Goal: Task Accomplishment & Management: Manage account settings

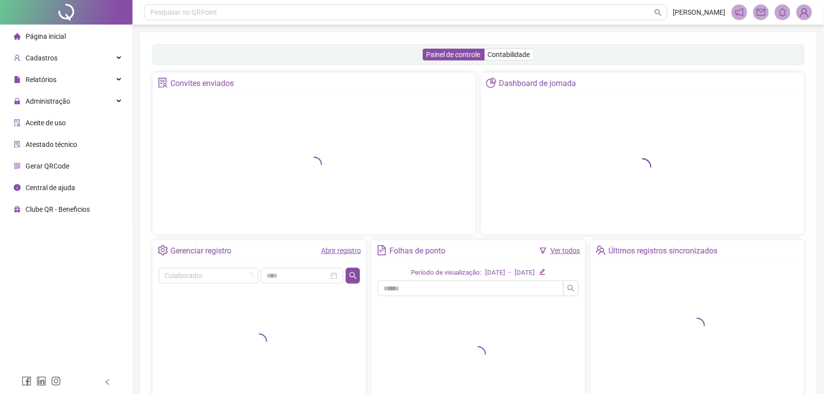
click at [42, 28] on div "Página inicial" at bounding box center [40, 37] width 52 height 20
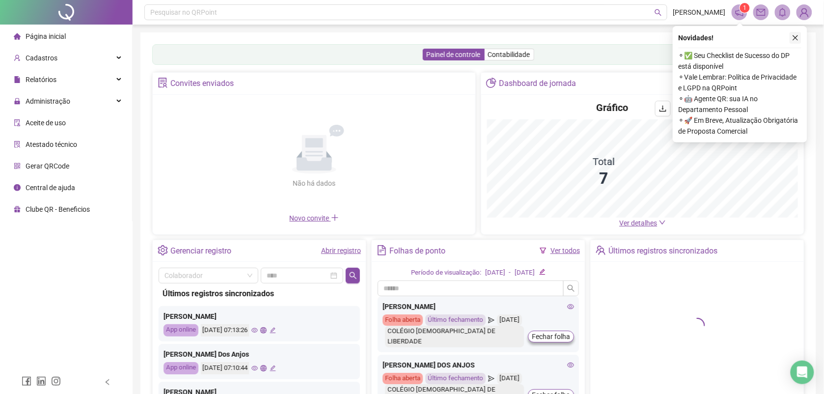
click at [794, 40] on icon "close" at bounding box center [795, 37] width 7 height 7
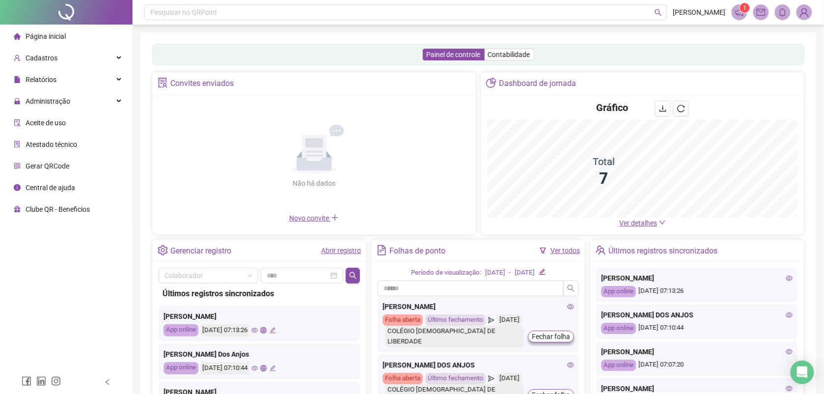
click at [805, 15] on img at bounding box center [804, 12] width 15 height 15
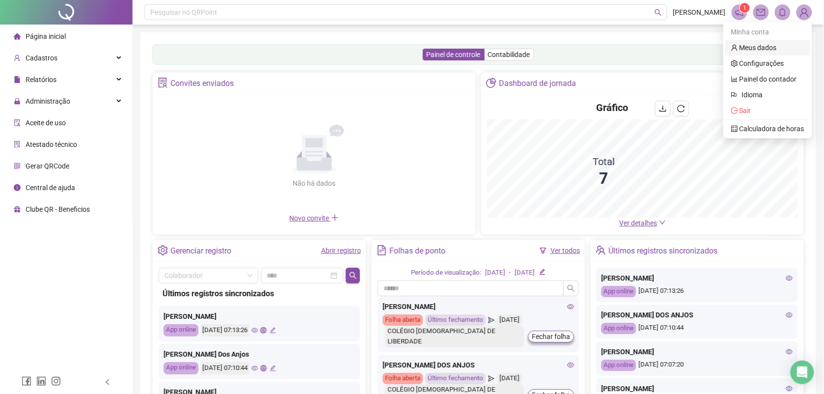
click at [753, 46] on link "Meus dados" at bounding box center [754, 48] width 46 height 8
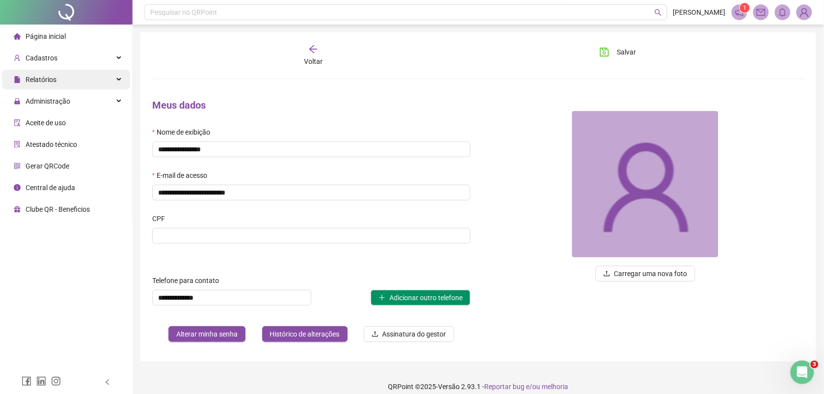
click at [47, 81] on span "Relatórios" at bounding box center [41, 80] width 31 height 8
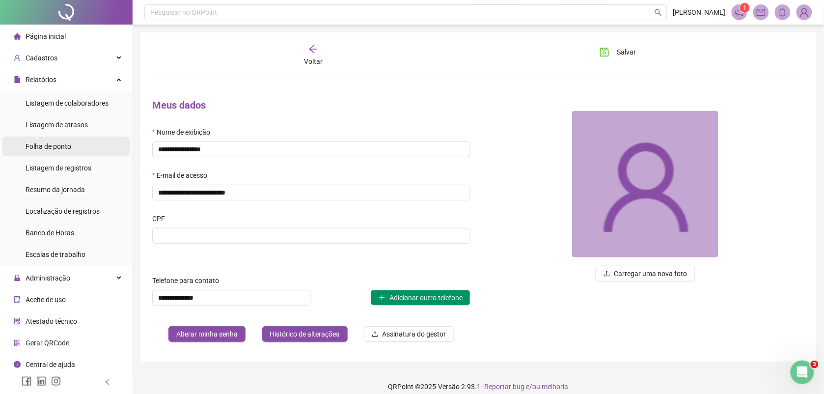
click at [53, 148] on span "Folha de ponto" at bounding box center [49, 146] width 46 height 8
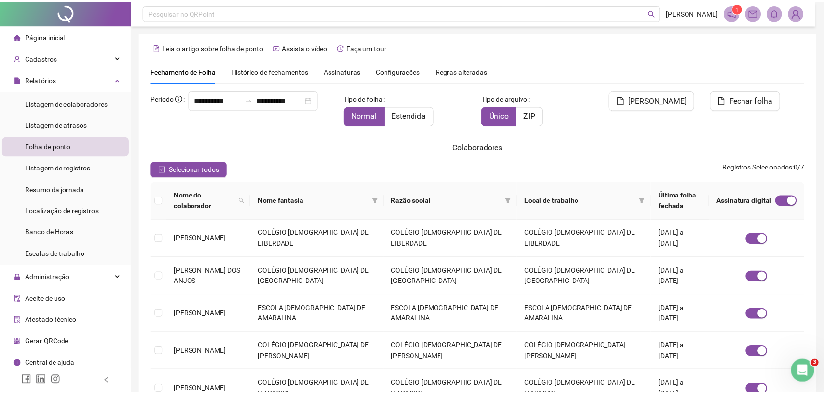
scroll to position [4, 0]
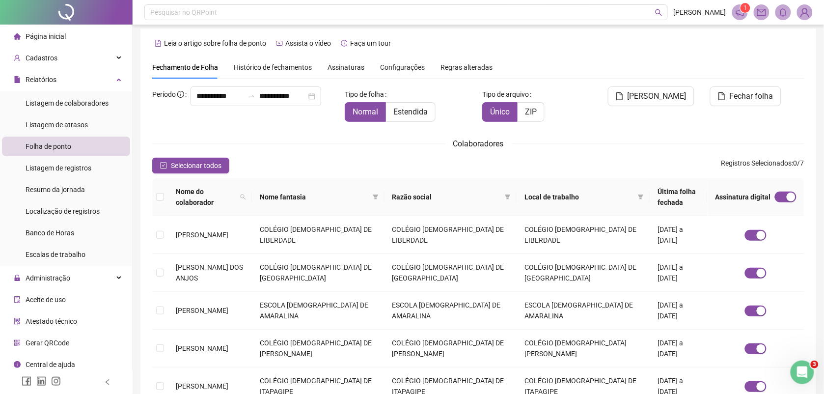
click at [331, 64] on span "Assinaturas" at bounding box center [345, 67] width 37 height 7
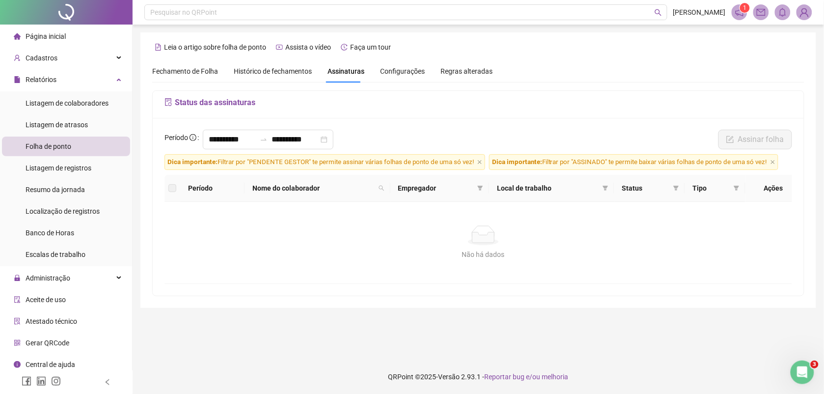
scroll to position [0, 0]
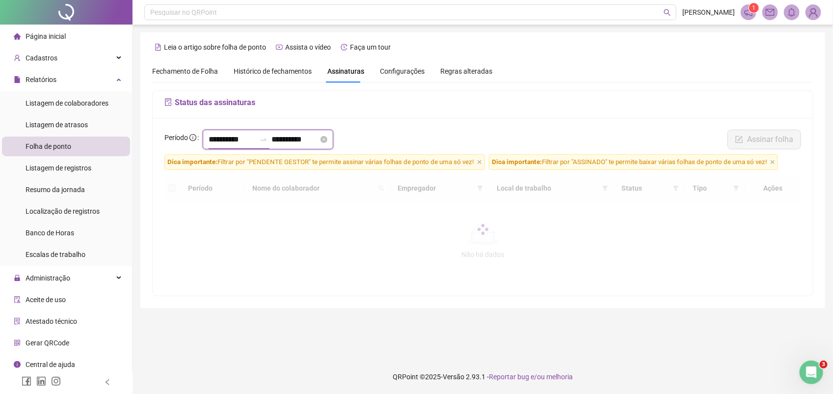
click at [253, 142] on input "**********" at bounding box center [232, 140] width 47 height 12
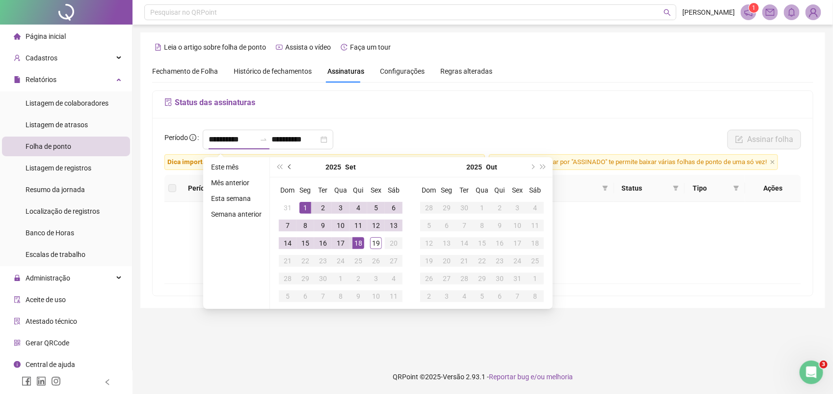
click at [286, 167] on button "prev-year" at bounding box center [290, 167] width 11 height 20
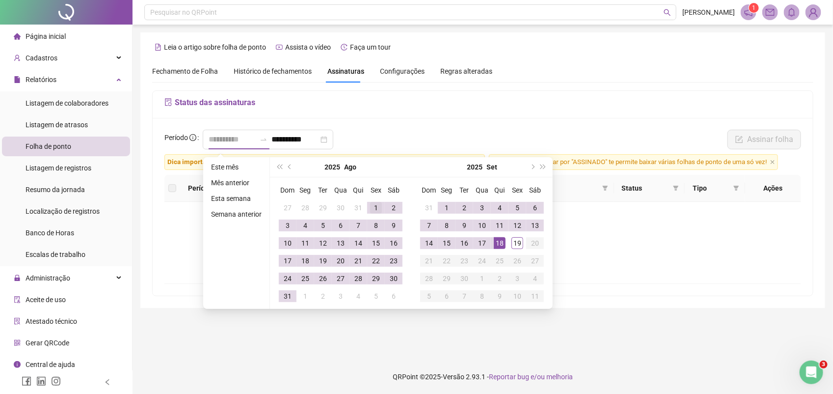
type input "**********"
click at [376, 206] on div "1" at bounding box center [376, 208] width 12 height 12
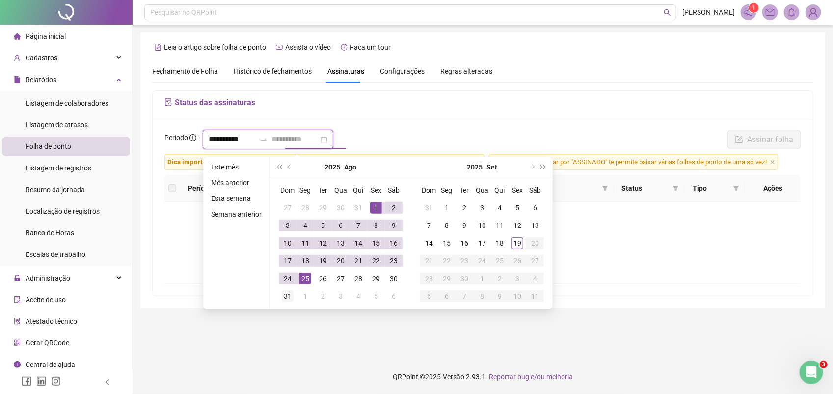
type input "**********"
click at [286, 295] on div "31" at bounding box center [288, 296] width 12 height 12
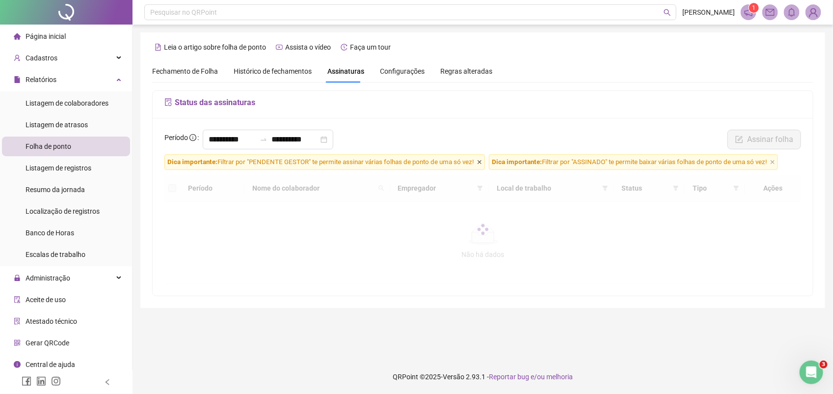
click at [480, 163] on icon "close" at bounding box center [479, 162] width 5 height 5
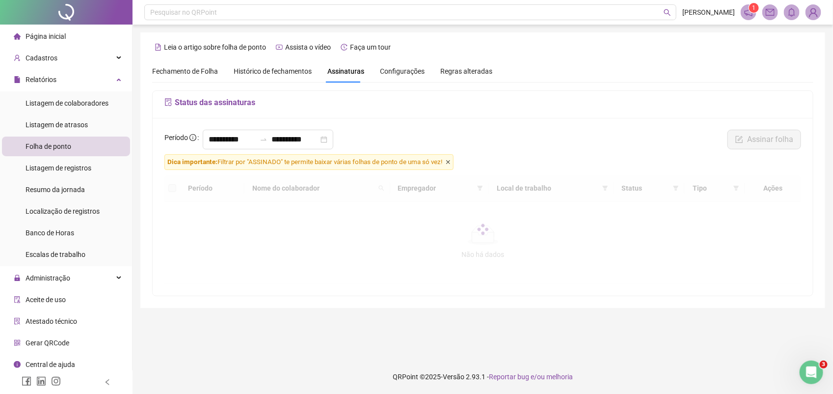
click at [451, 163] on icon "close" at bounding box center [448, 162] width 5 height 5
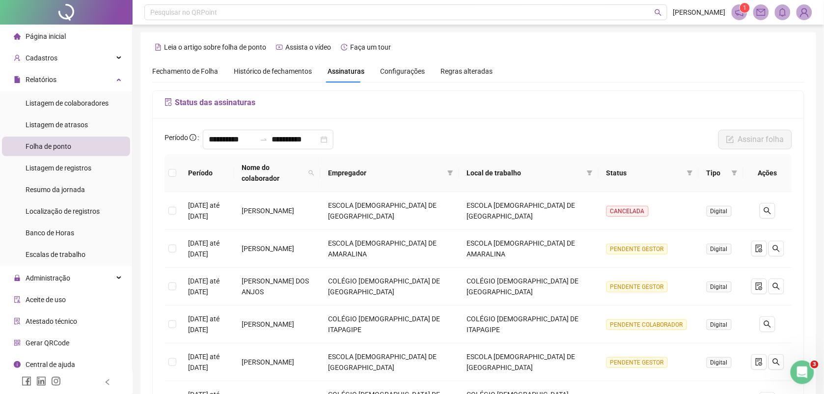
scroll to position [123, 0]
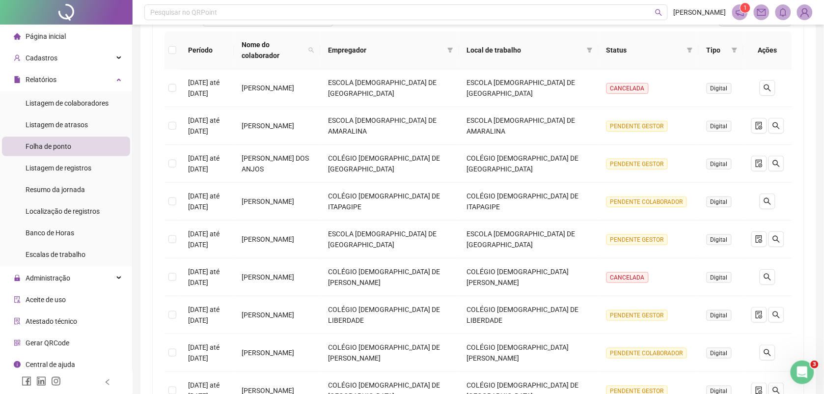
click at [803, 15] on img at bounding box center [804, 12] width 15 height 15
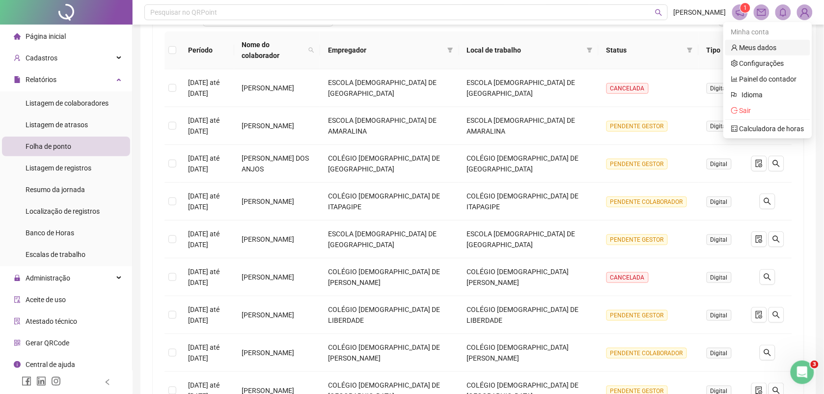
click at [756, 45] on link "Meus dados" at bounding box center [754, 48] width 46 height 8
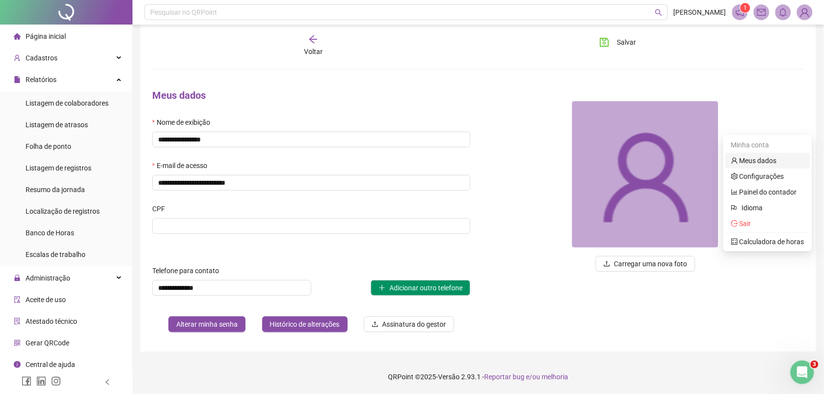
scroll to position [11, 0]
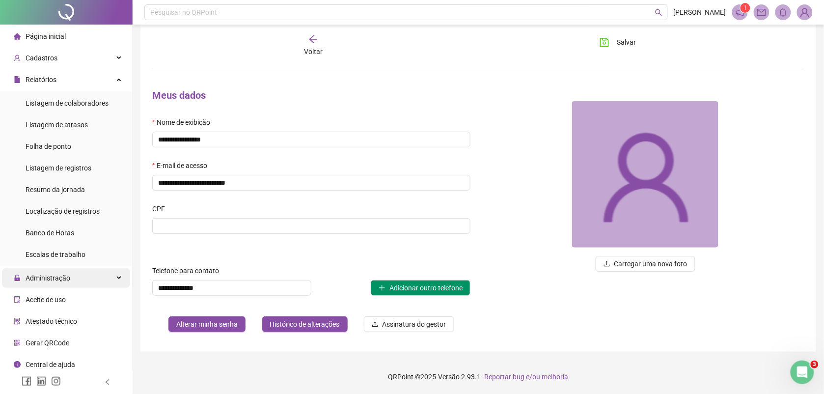
click at [62, 275] on span "Administração" at bounding box center [48, 278] width 45 height 8
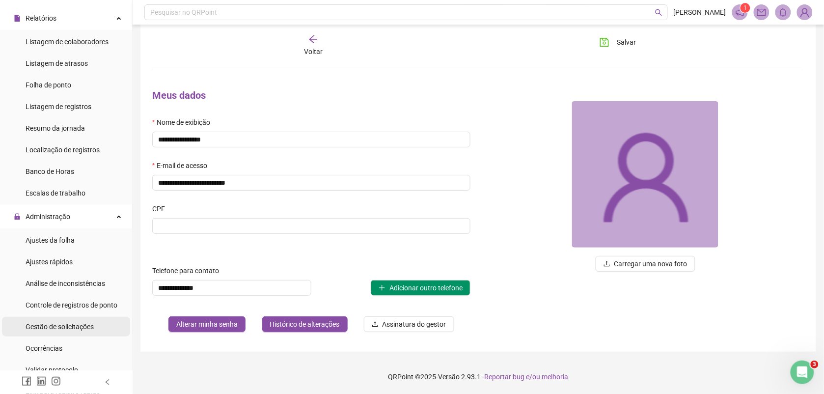
click at [74, 326] on span "Gestão de solicitações" at bounding box center [60, 327] width 68 height 8
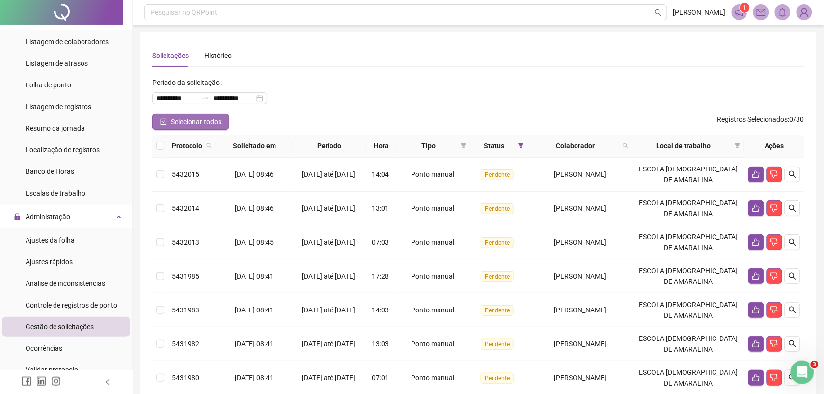
click at [182, 119] on span "Selecionar todos" at bounding box center [196, 121] width 51 height 11
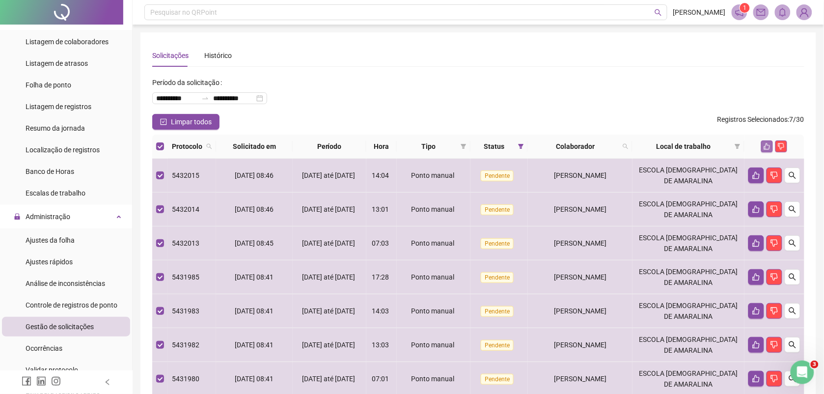
click at [764, 146] on icon "like" at bounding box center [766, 146] width 7 height 7
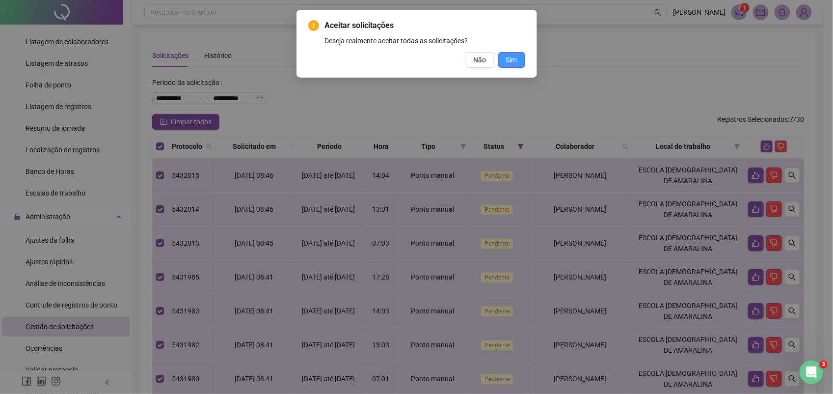
click at [519, 57] on button "Sim" at bounding box center [511, 60] width 27 height 16
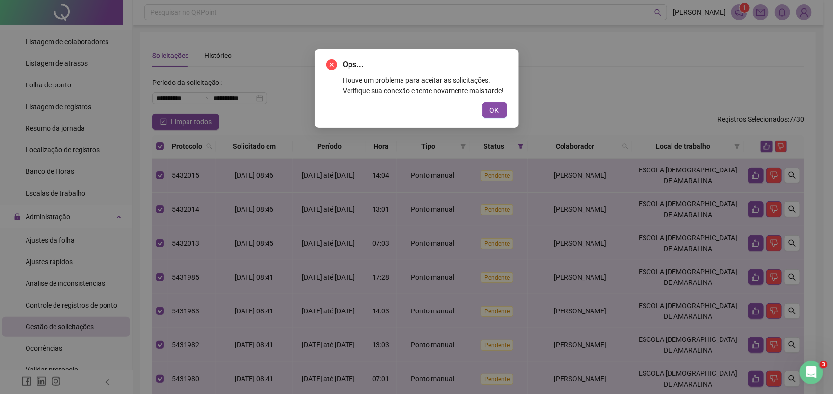
click at [490, 114] on span "OK" at bounding box center [494, 110] width 9 height 11
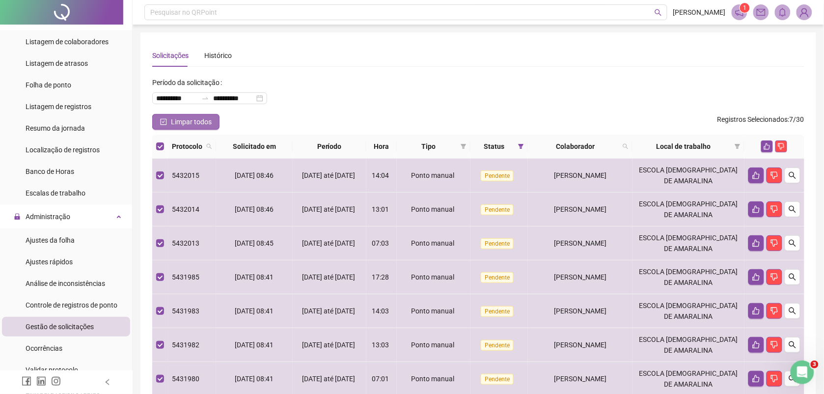
click at [182, 116] on span "Limpar todos" at bounding box center [191, 121] width 41 height 11
click at [765, 146] on icon "like" at bounding box center [766, 146] width 7 height 7
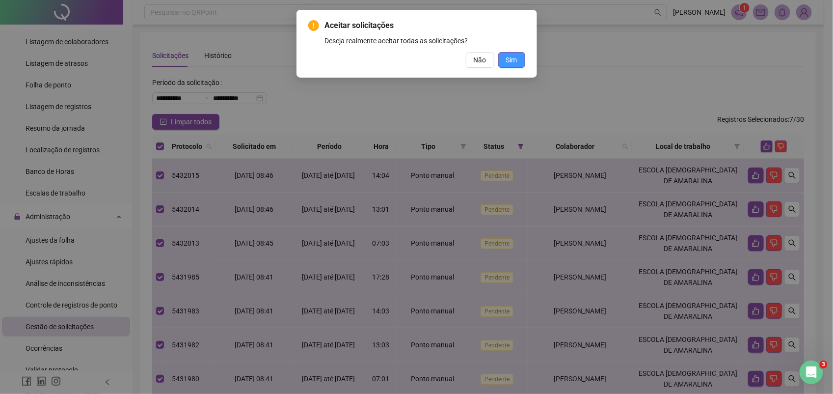
click at [516, 63] on span "Sim" at bounding box center [511, 59] width 11 height 11
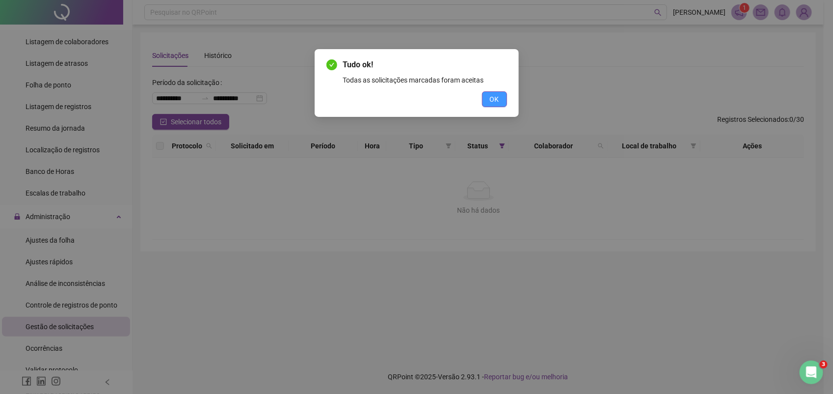
click at [492, 103] on span "OK" at bounding box center [494, 99] width 9 height 11
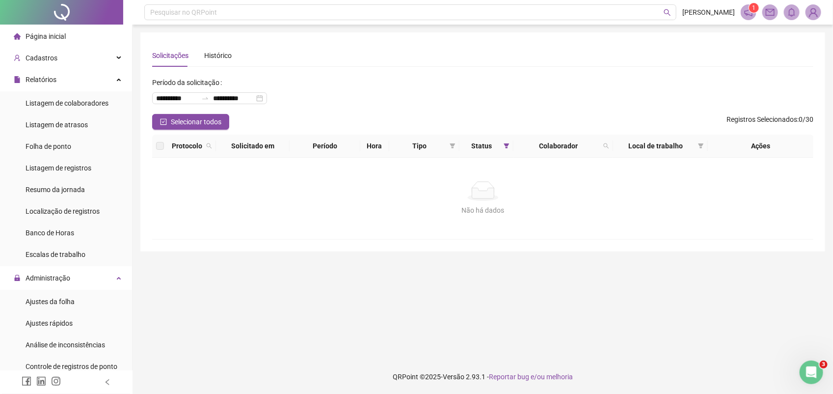
click at [49, 36] on span "Página inicial" at bounding box center [46, 36] width 40 height 8
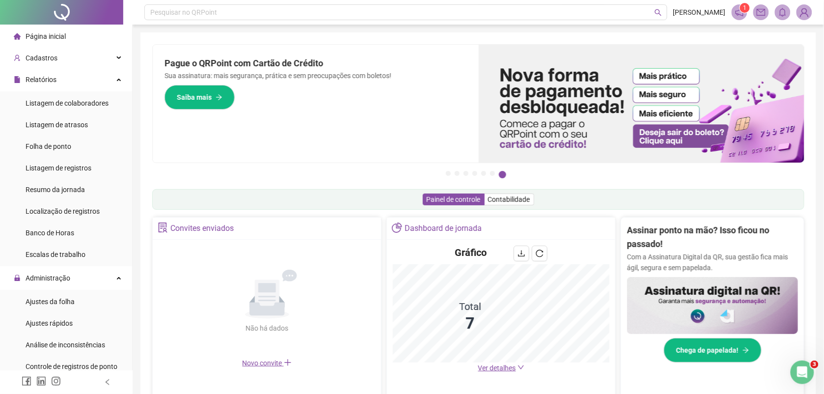
click at [804, 11] on img at bounding box center [804, 12] width 15 height 15
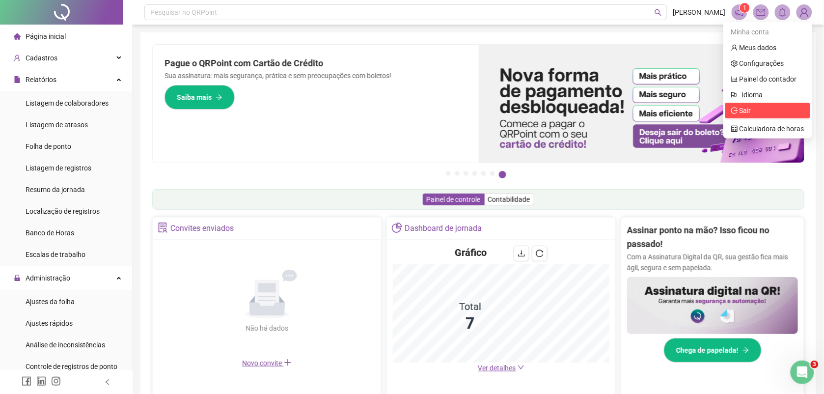
click at [750, 111] on span "Sair" at bounding box center [745, 111] width 12 height 8
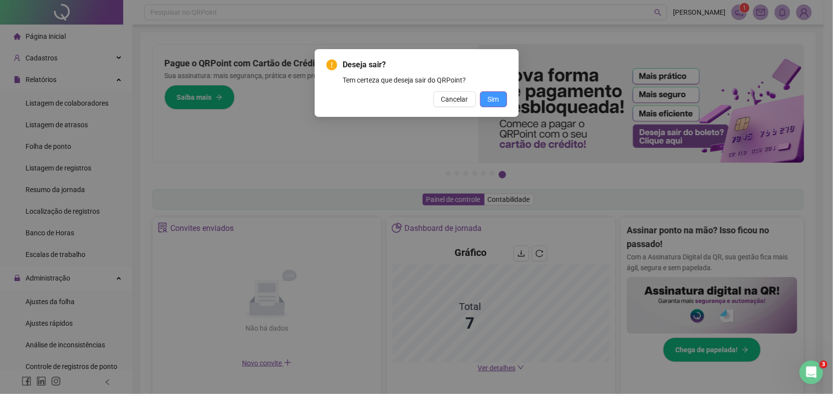
click at [488, 100] on span "Sim" at bounding box center [493, 99] width 11 height 11
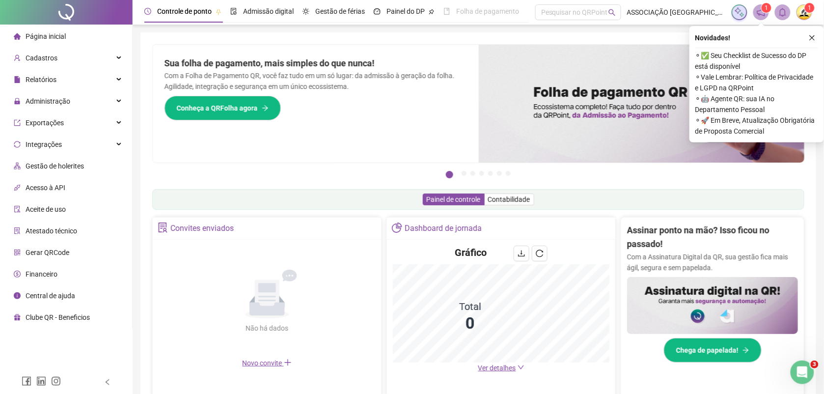
click at [812, 36] on icon "close" at bounding box center [812, 37] width 7 height 7
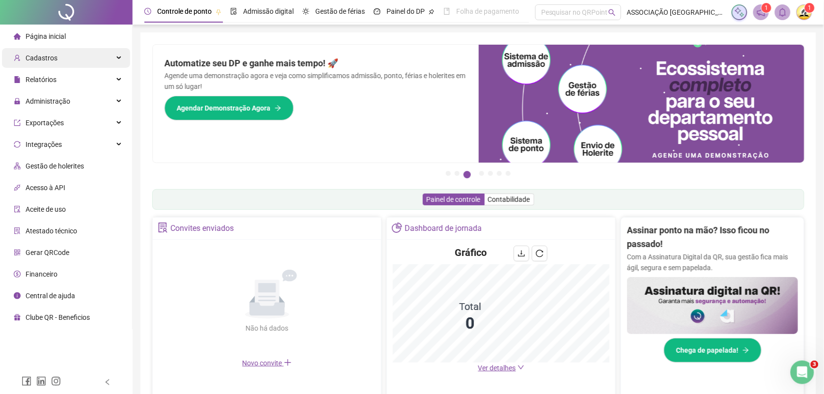
click at [39, 54] on span "Cadastros" at bounding box center [42, 58] width 32 height 8
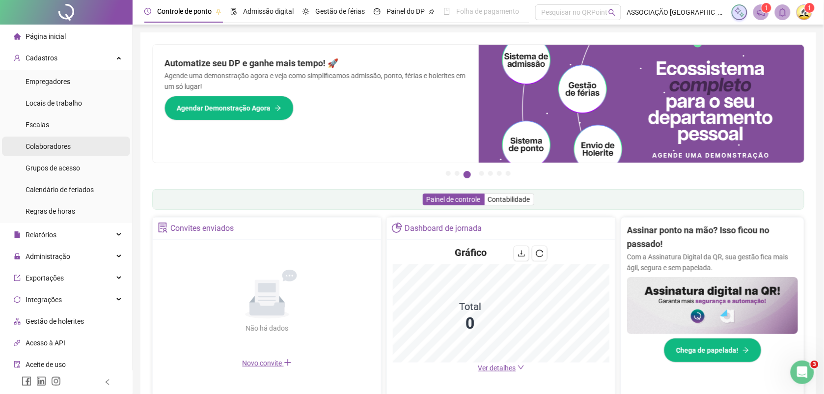
click at [58, 143] on span "Colaboradores" at bounding box center [48, 146] width 45 height 8
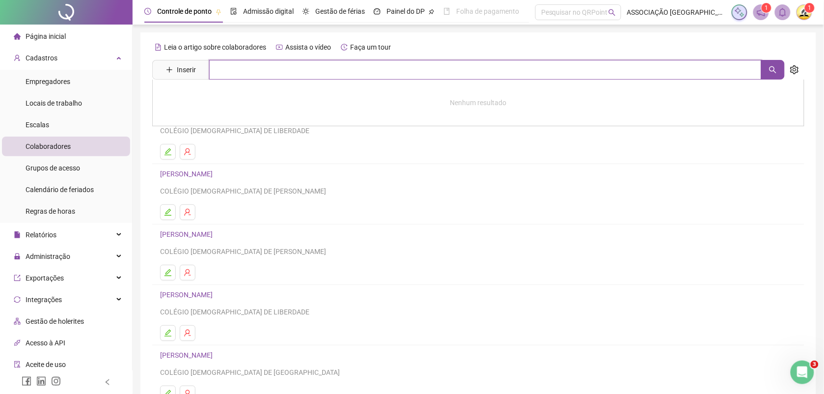
paste input "**********"
type input "**********"
click at [223, 101] on link "REINALDO MOREIRA DE AQUINO JUNIOR" at bounding box center [196, 99] width 53 height 8
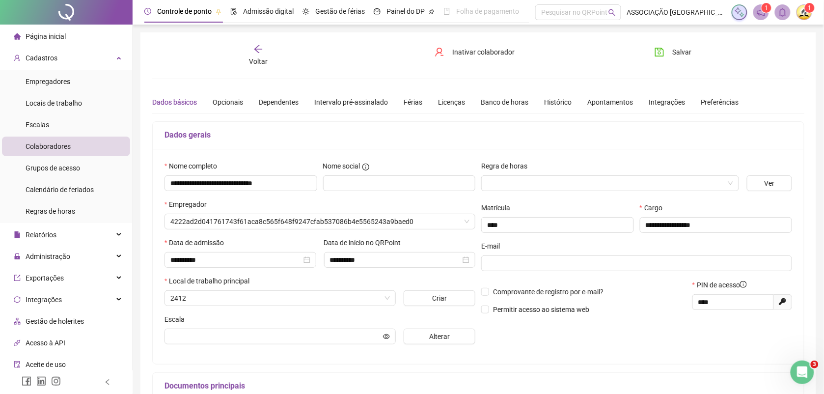
type input "**********"
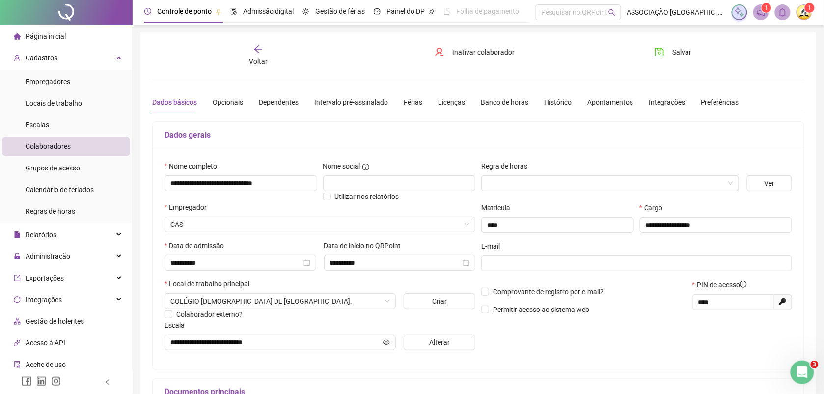
scroll to position [61, 0]
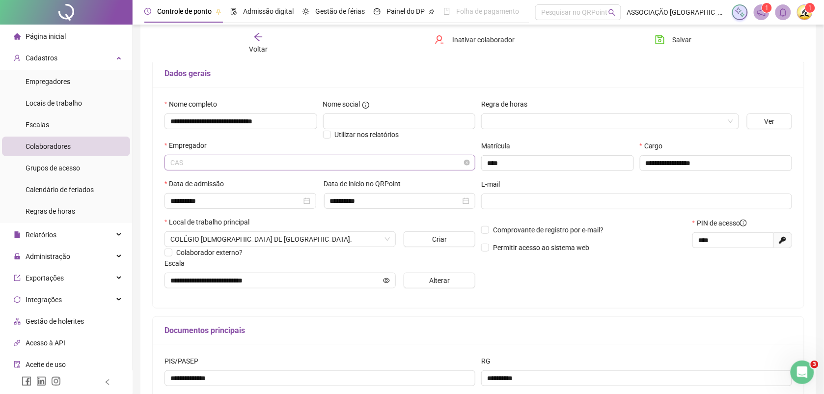
click at [310, 163] on span "CAS" at bounding box center [319, 162] width 299 height 15
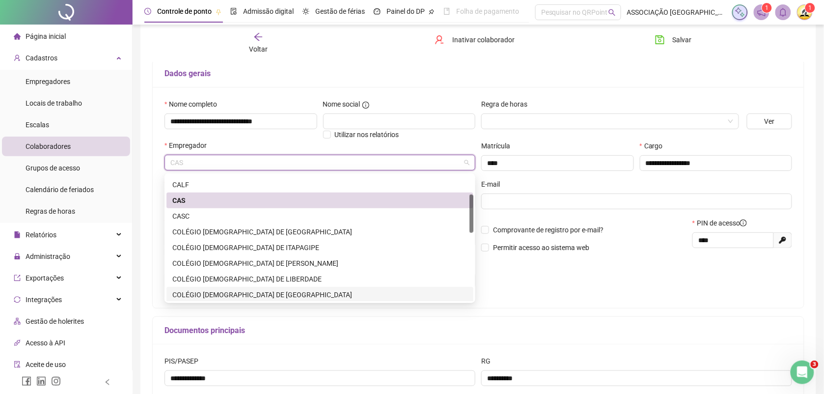
click at [273, 290] on div "COLÉGIO [DEMOGRAPHIC_DATA] DE [GEOGRAPHIC_DATA]" at bounding box center [319, 294] width 295 height 11
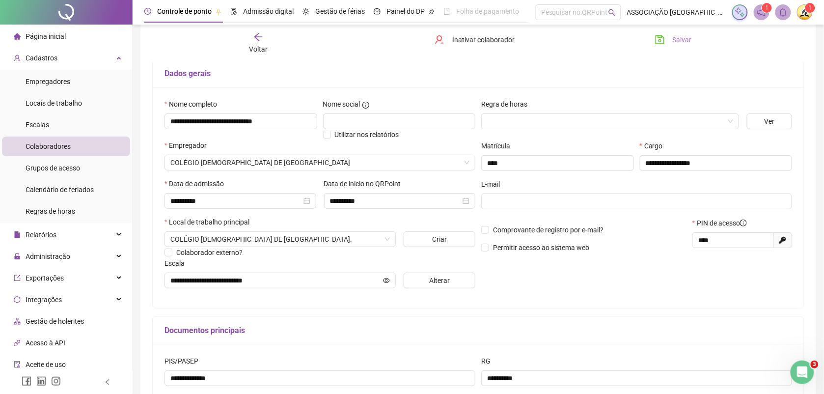
click at [673, 42] on span "Salvar" at bounding box center [682, 39] width 19 height 11
click at [62, 169] on span "Grupos de acesso" at bounding box center [53, 168] width 54 height 8
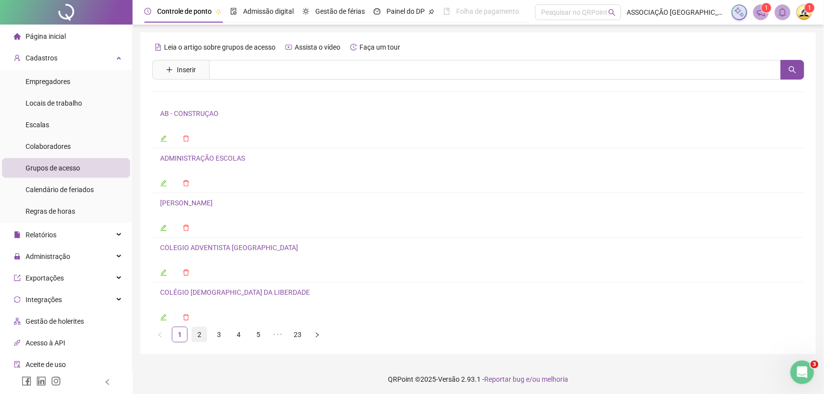
click at [198, 339] on link "2" at bounding box center [199, 334] width 15 height 15
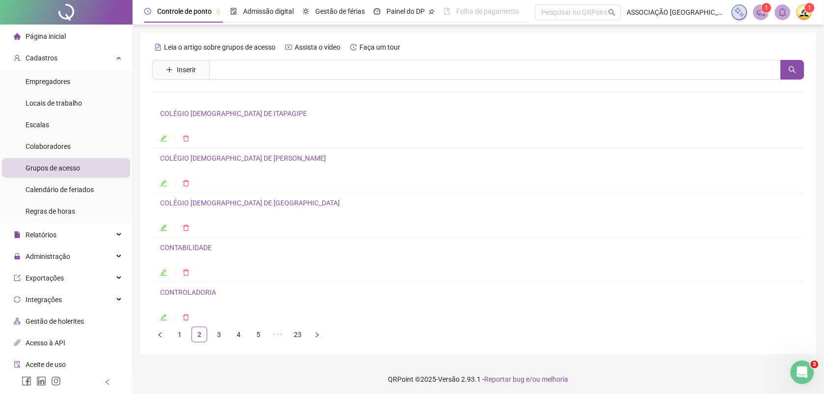
click at [217, 204] on link "COLÉGIO [DEMOGRAPHIC_DATA] DE [GEOGRAPHIC_DATA]" at bounding box center [250, 203] width 180 height 8
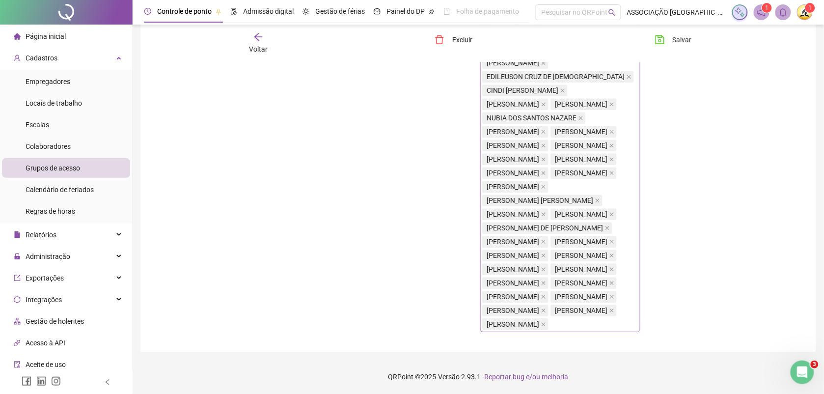
scroll to position [1023, 0]
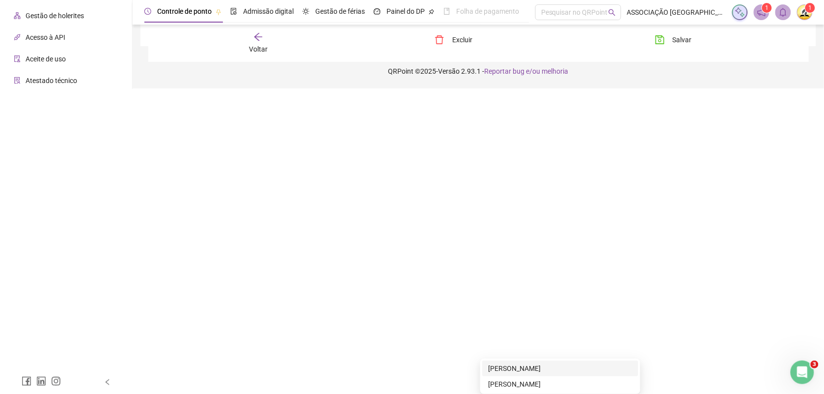
type input "********"
click at [603, 363] on div "[PERSON_NAME]" at bounding box center [560, 368] width 144 height 11
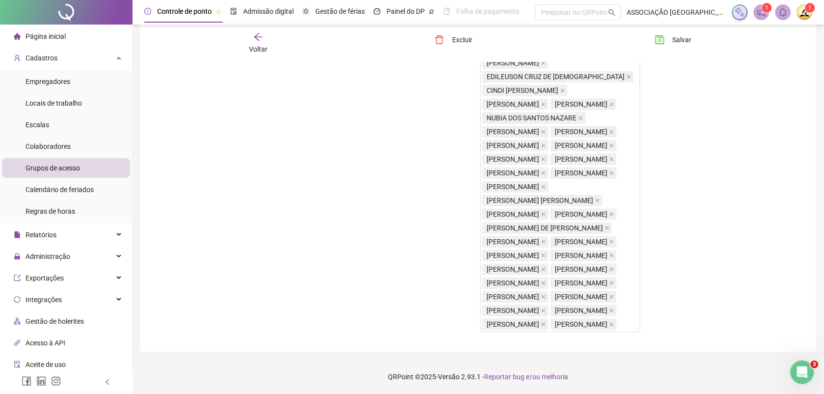
scroll to position [777, 0]
click at [678, 43] on span "Salvar" at bounding box center [682, 39] width 19 height 11
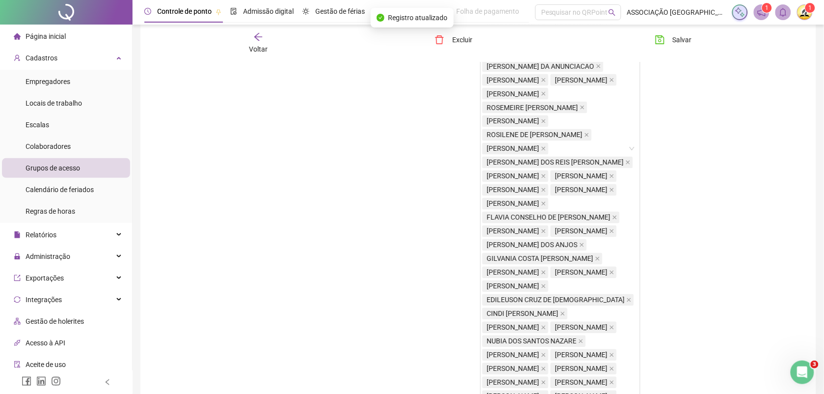
click at [52, 32] on span "Página inicial" at bounding box center [46, 36] width 40 height 8
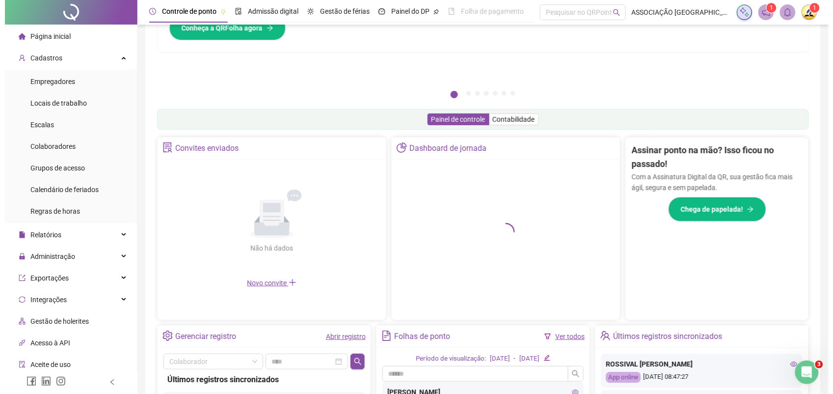
scroll to position [246, 0]
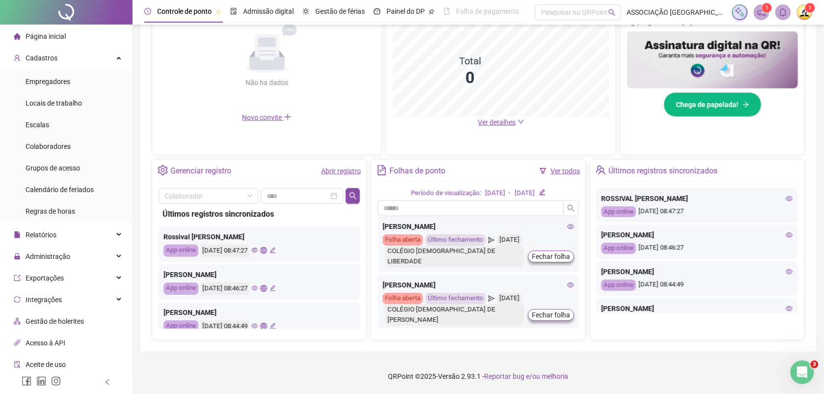
click at [59, 38] on span "Página inicial" at bounding box center [46, 36] width 40 height 8
click at [801, 15] on img at bounding box center [804, 12] width 15 height 15
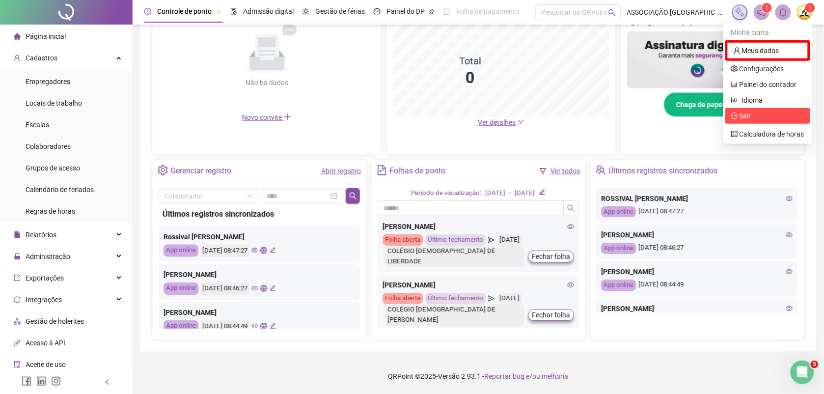
click at [740, 115] on span "Sair" at bounding box center [745, 116] width 12 height 8
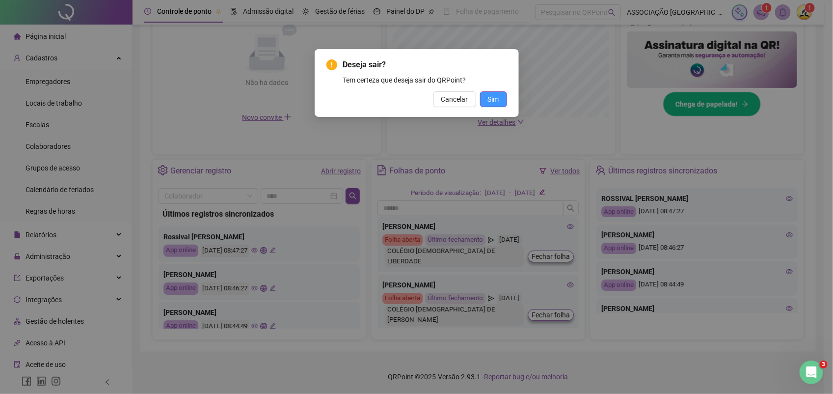
click at [492, 102] on span "Sim" at bounding box center [493, 99] width 11 height 11
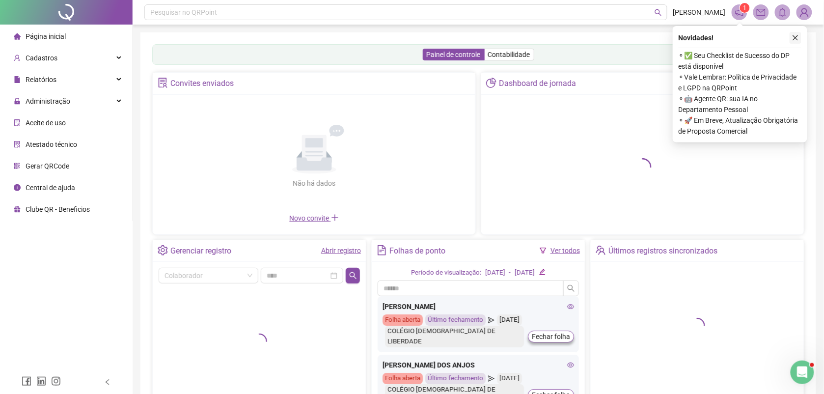
click at [793, 34] on icon "close" at bounding box center [795, 37] width 7 height 7
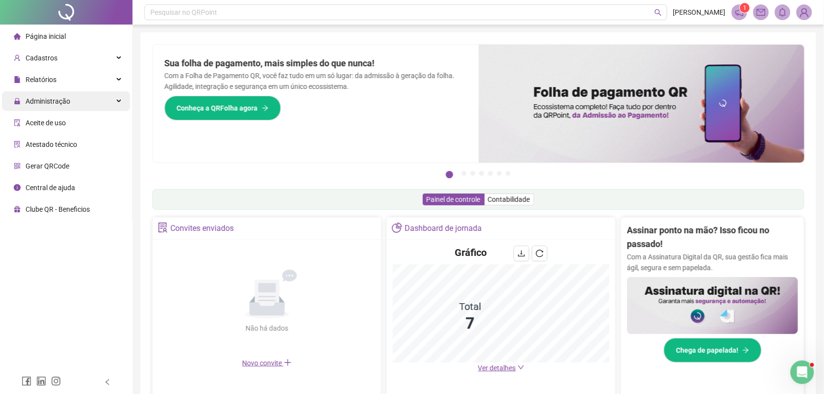
click at [67, 101] on span "Administração" at bounding box center [48, 101] width 45 height 8
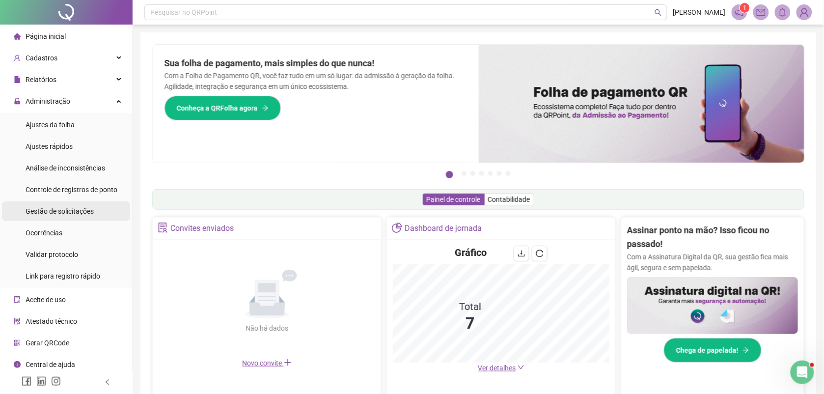
click at [77, 210] on span "Gestão de solicitações" at bounding box center [60, 211] width 68 height 8
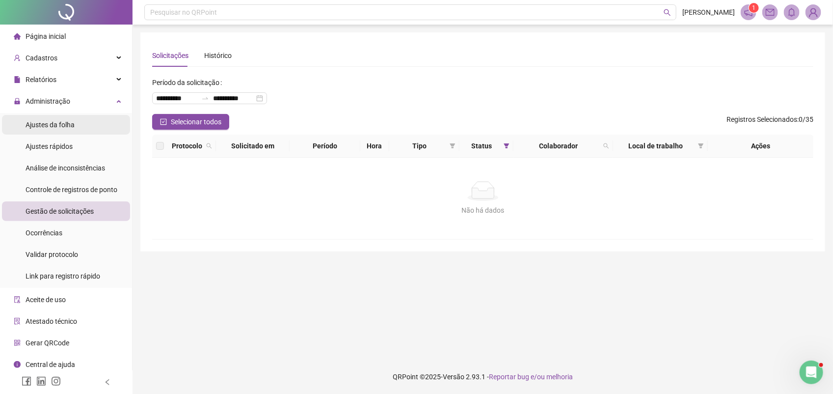
click at [60, 126] on span "Ajustes da folha" at bounding box center [50, 125] width 49 height 8
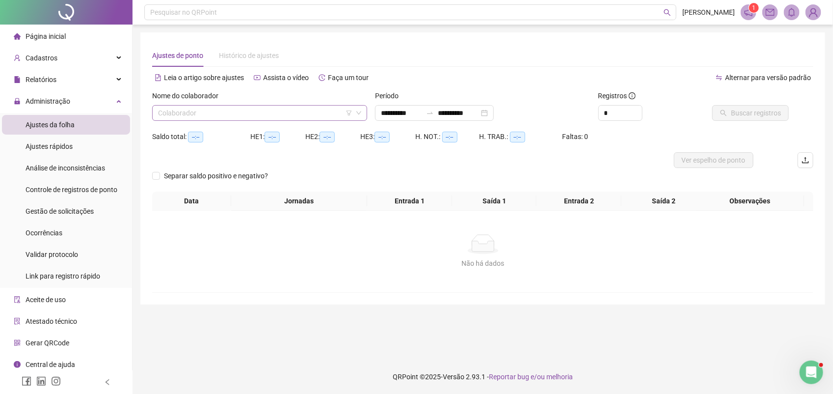
click at [269, 113] on input "search" at bounding box center [255, 113] width 194 height 15
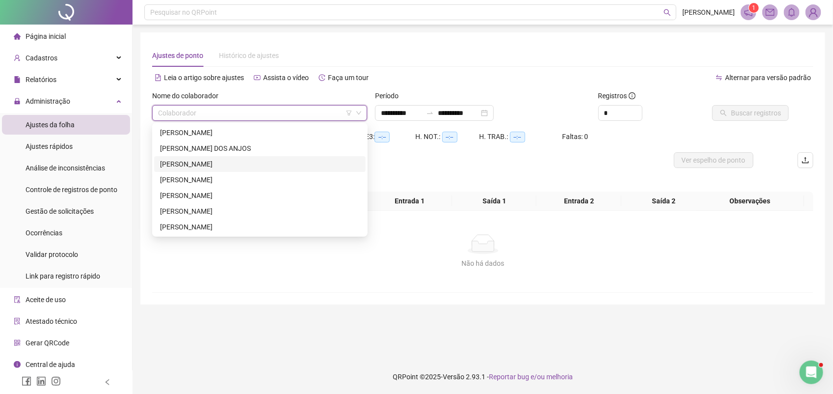
click at [197, 163] on div "[PERSON_NAME]" at bounding box center [260, 164] width 200 height 11
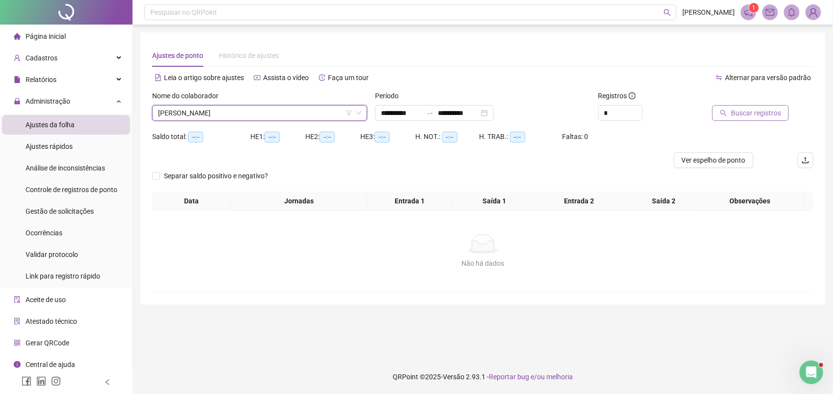
click at [742, 109] on span "Buscar registros" at bounding box center [756, 113] width 50 height 11
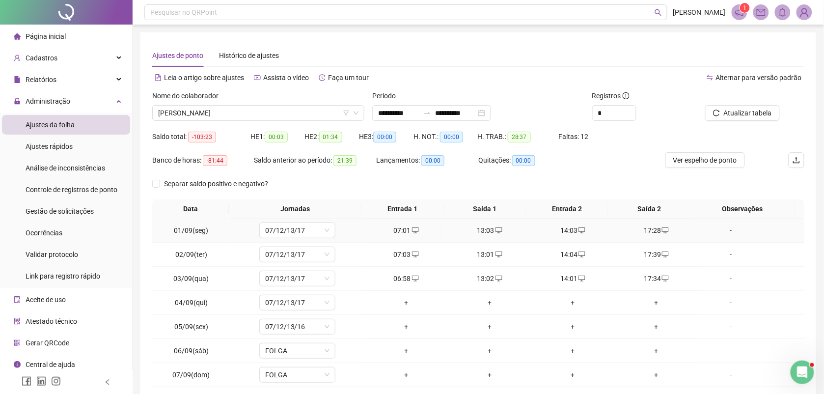
scroll to position [75, 0]
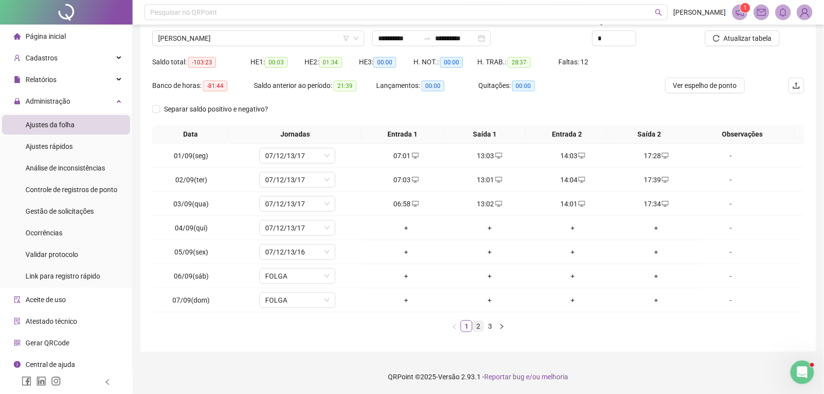
click at [477, 327] on link "2" at bounding box center [478, 326] width 11 height 11
click at [491, 326] on link "3" at bounding box center [490, 326] width 11 height 11
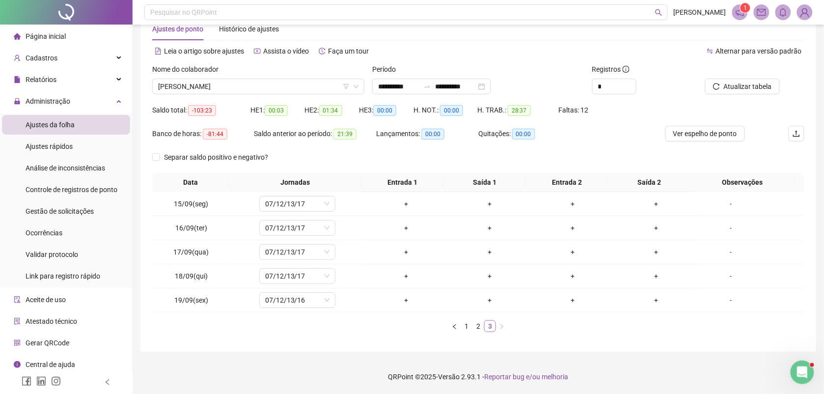
scroll to position [27, 0]
click at [467, 326] on link "1" at bounding box center [466, 326] width 11 height 11
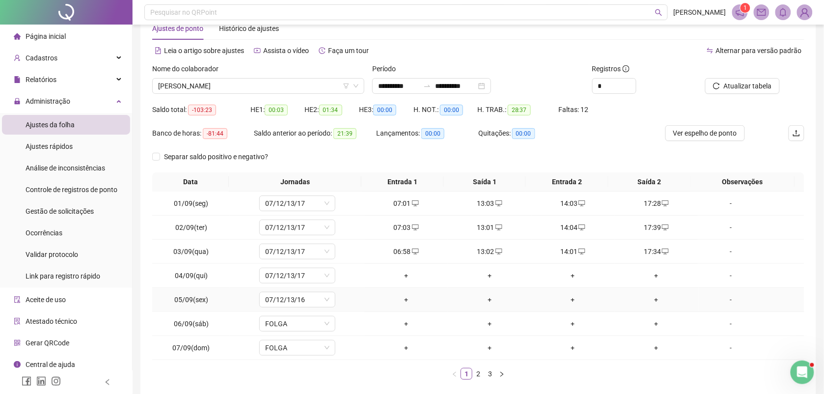
scroll to position [75, 0]
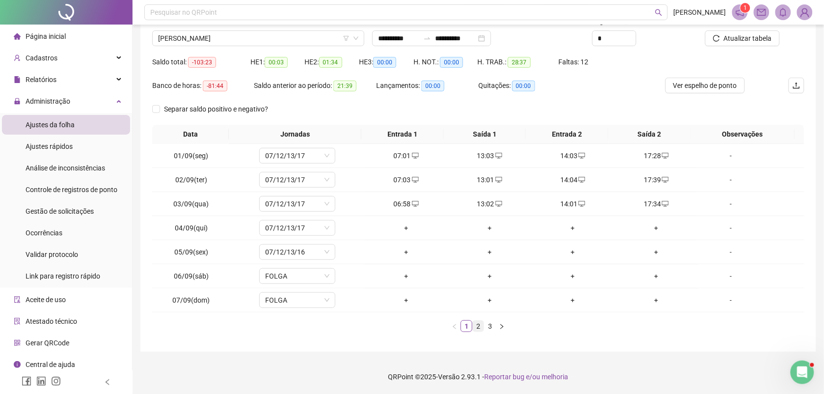
click at [482, 325] on link "2" at bounding box center [478, 326] width 11 height 11
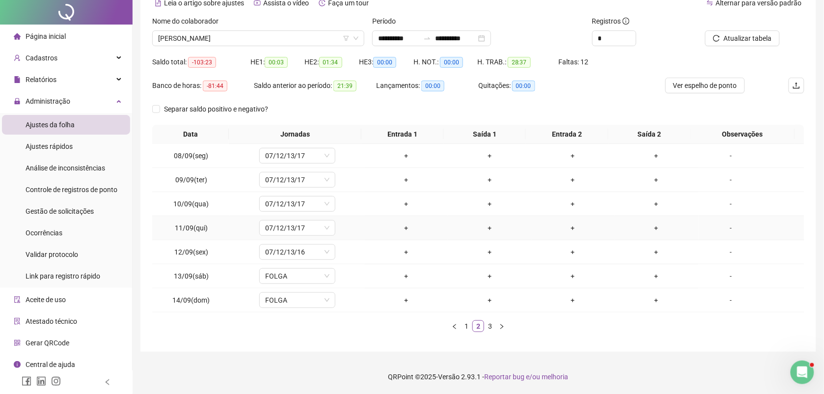
scroll to position [0, 0]
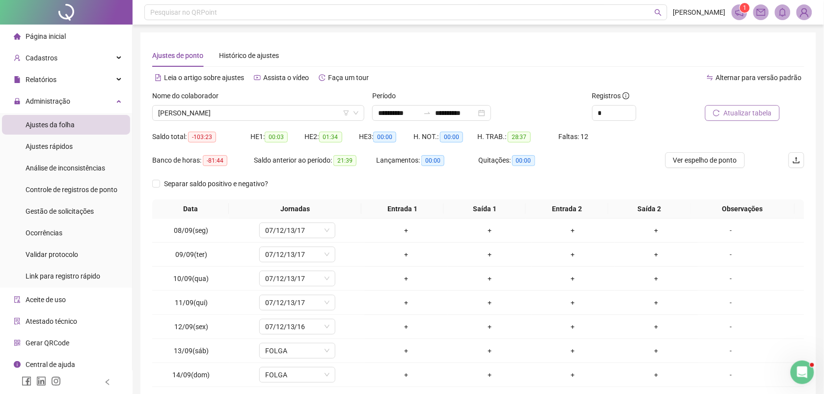
click at [732, 114] on span "Atualizar tabela" at bounding box center [748, 113] width 48 height 11
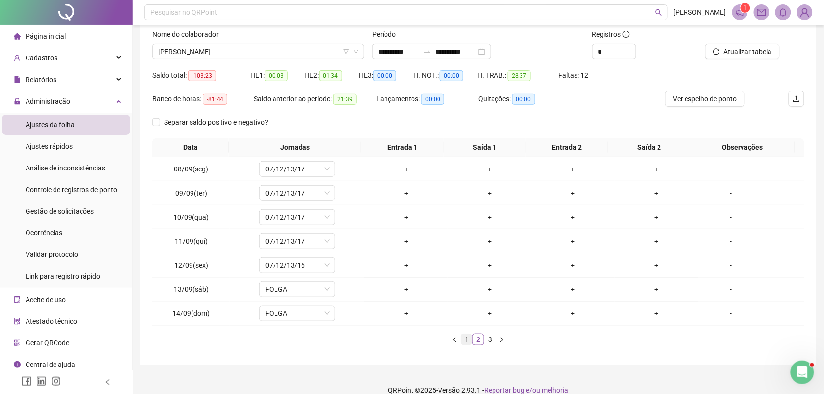
click at [465, 337] on link "1" at bounding box center [466, 339] width 11 height 11
click at [479, 340] on link "2" at bounding box center [478, 339] width 11 height 11
click at [488, 340] on link "3" at bounding box center [490, 339] width 11 height 11
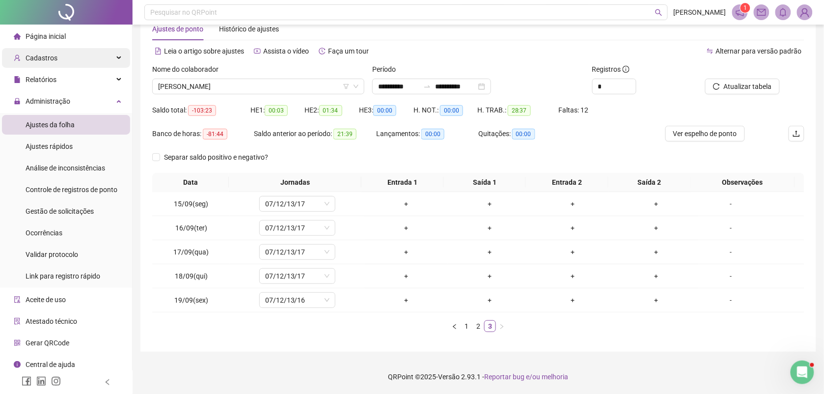
click at [54, 61] on span "Cadastros" at bounding box center [42, 58] width 32 height 8
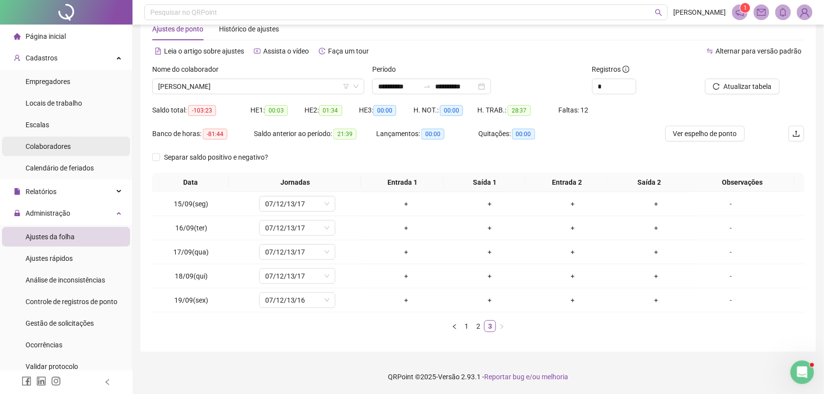
click at [66, 143] on span "Colaboradores" at bounding box center [48, 146] width 45 height 8
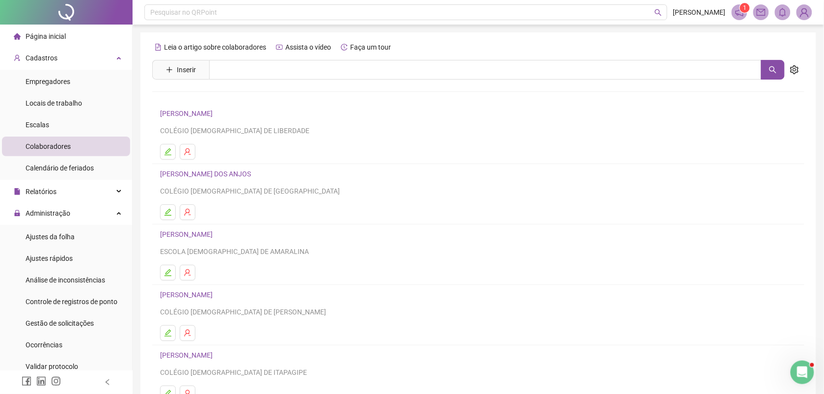
click at [189, 240] on h4 "[PERSON_NAME]" at bounding box center [478, 234] width 636 height 12
click at [190, 238] on link "[PERSON_NAME]" at bounding box center [187, 234] width 55 height 8
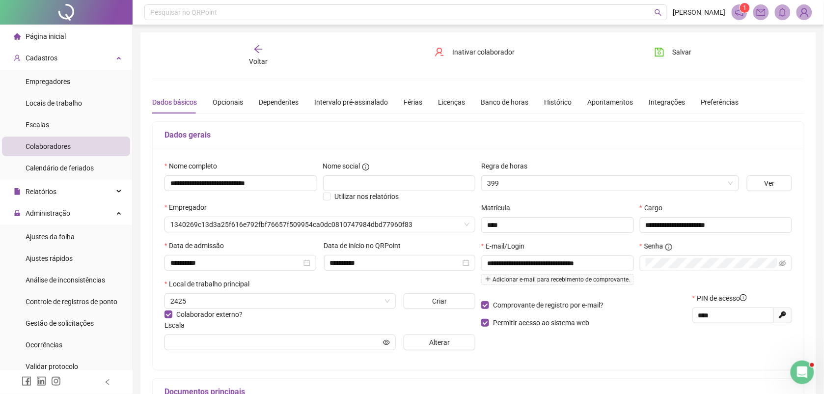
type input "**********"
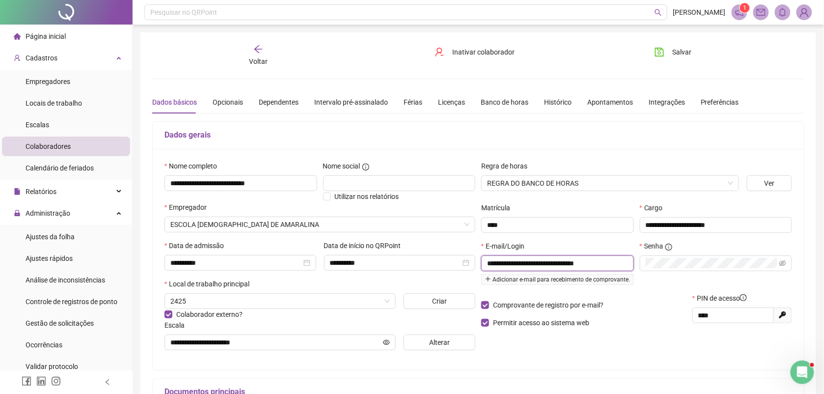
drag, startPoint x: 487, startPoint y: 264, endPoint x: 593, endPoint y: 264, distance: 106.0
click at [598, 266] on input "**********" at bounding box center [556, 263] width 139 height 11
click at [599, 358] on div "**********" at bounding box center [636, 259] width 317 height 197
click at [803, 11] on img at bounding box center [804, 12] width 15 height 15
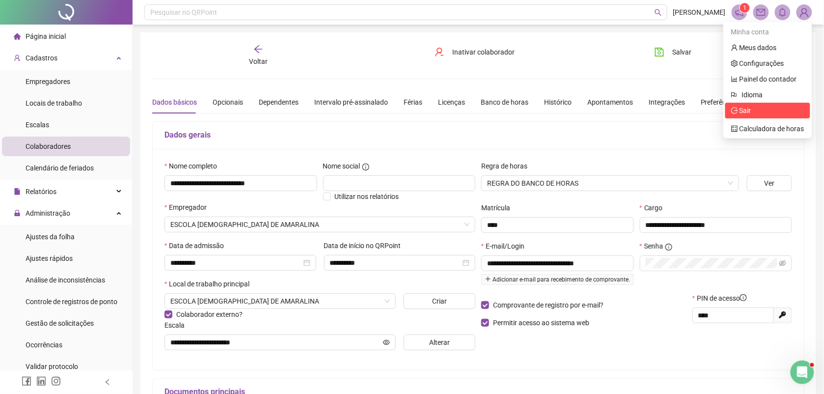
click at [740, 111] on span "Sair" at bounding box center [745, 111] width 12 height 8
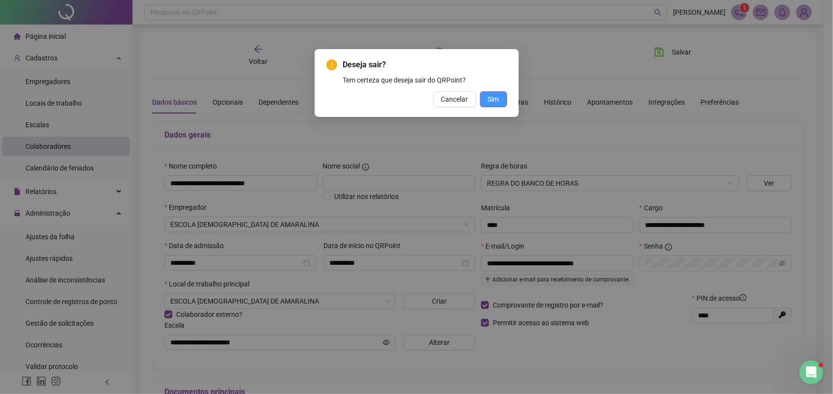
click at [496, 99] on span "Sim" at bounding box center [493, 99] width 11 height 11
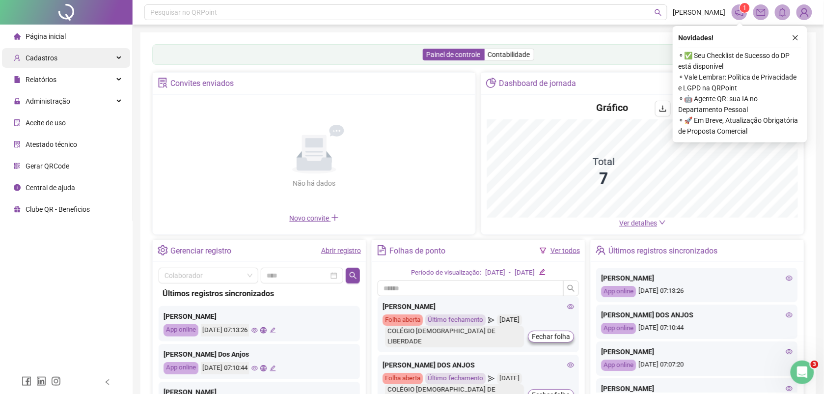
click at [51, 62] on span "Cadastros" at bounding box center [36, 58] width 44 height 20
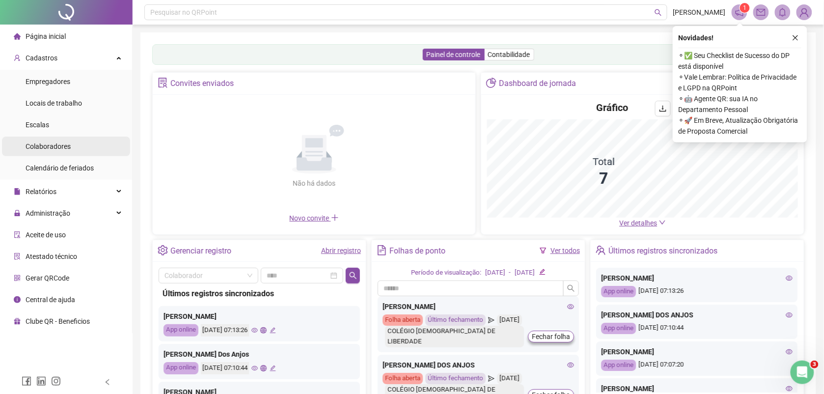
click at [57, 149] on span "Colaboradores" at bounding box center [48, 146] width 45 height 8
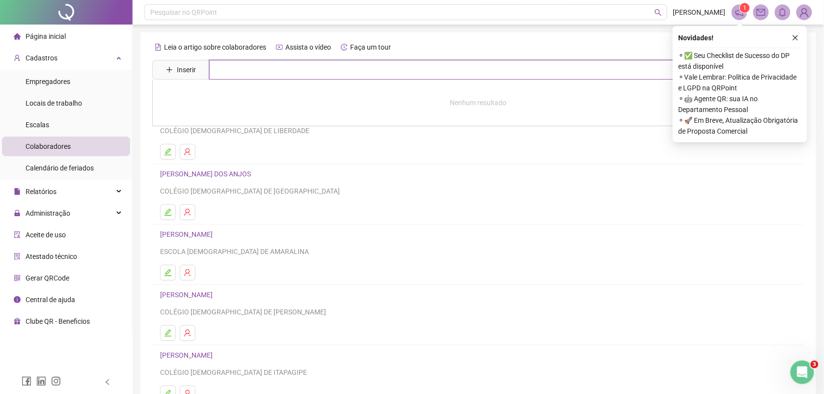
paste input "**********"
type input "**********"
click at [794, 35] on icon "close" at bounding box center [795, 37] width 7 height 7
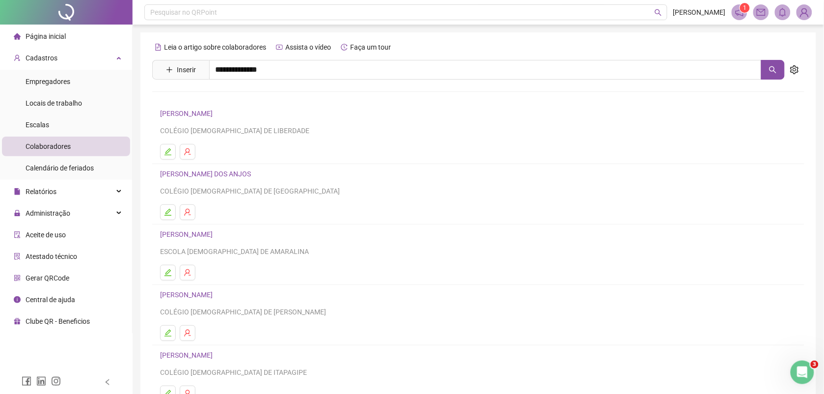
click at [803, 16] on img at bounding box center [804, 12] width 15 height 15
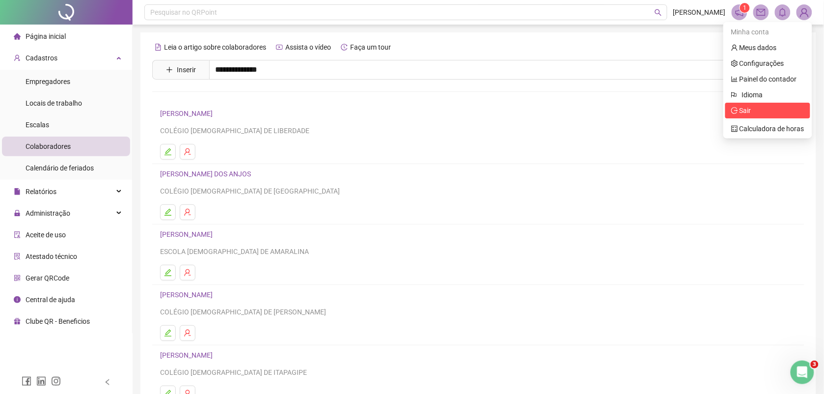
click at [749, 107] on span "Sair" at bounding box center [745, 111] width 12 height 8
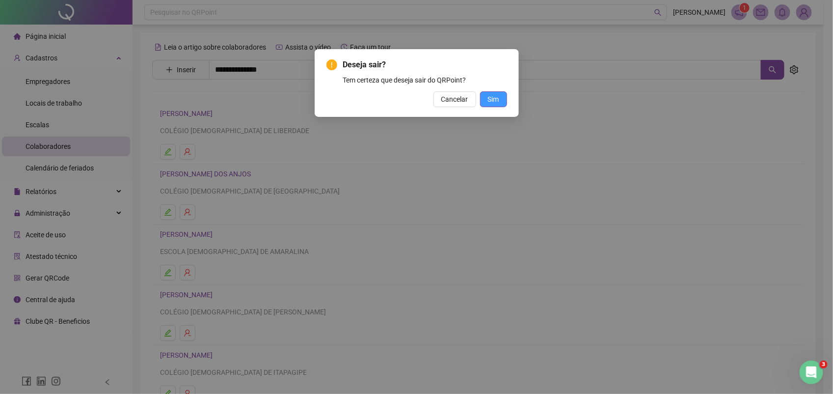
click at [497, 91] on button "Sim" at bounding box center [493, 99] width 27 height 16
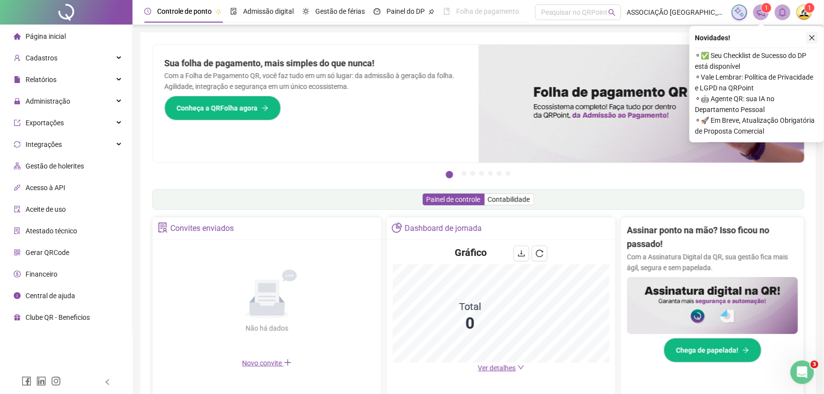
click at [811, 37] on icon "close" at bounding box center [812, 37] width 5 height 5
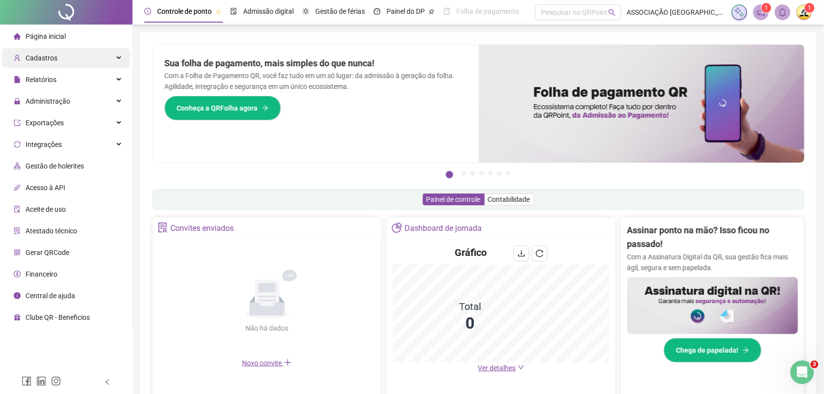
click at [60, 56] on div "Cadastros" at bounding box center [66, 58] width 128 height 20
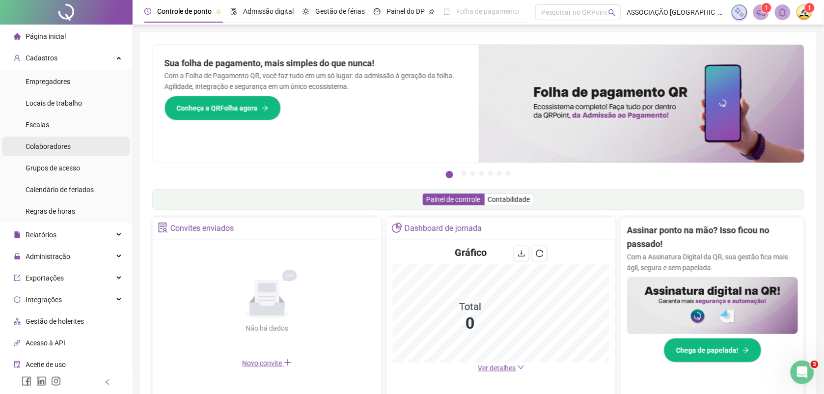
click at [67, 148] on span "Colaboradores" at bounding box center [48, 146] width 45 height 8
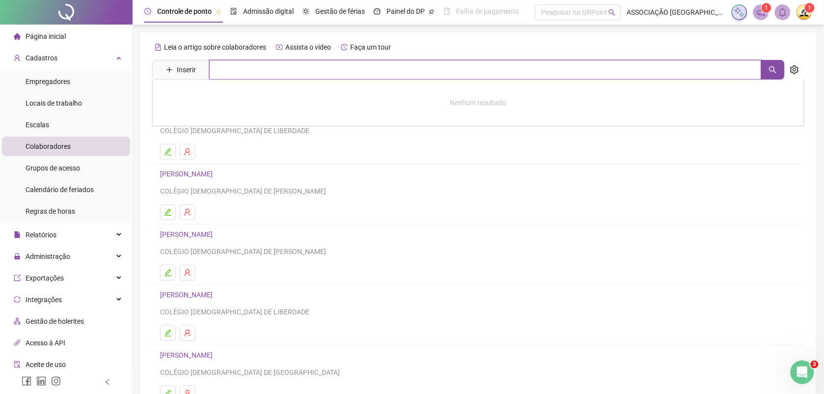
paste input "**********"
click at [769, 68] on icon "search" at bounding box center [773, 70] width 8 height 8
type input "*******"
click at [230, 182] on link "[PERSON_NAME] Inativo" at bounding box center [212, 185] width 84 height 8
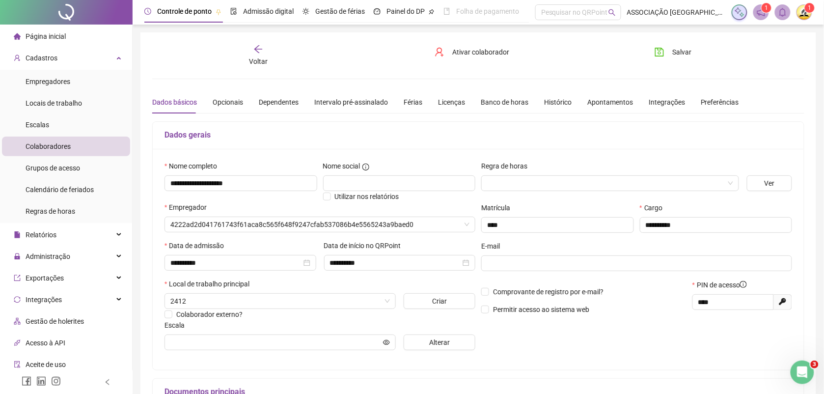
type input "**********"
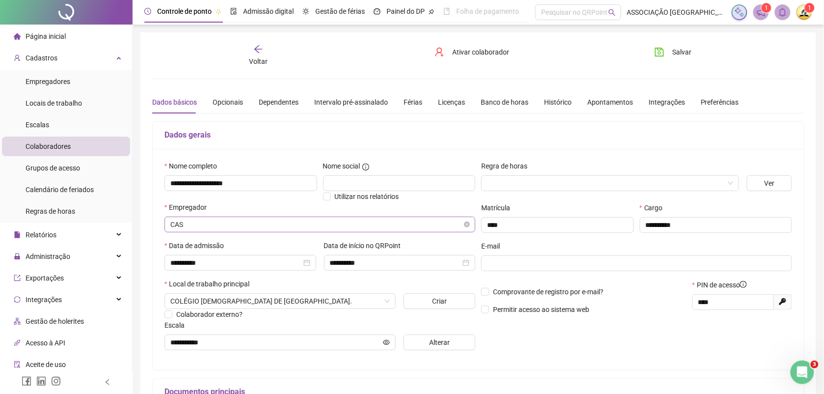
click at [232, 229] on span "CAS" at bounding box center [319, 224] width 299 height 15
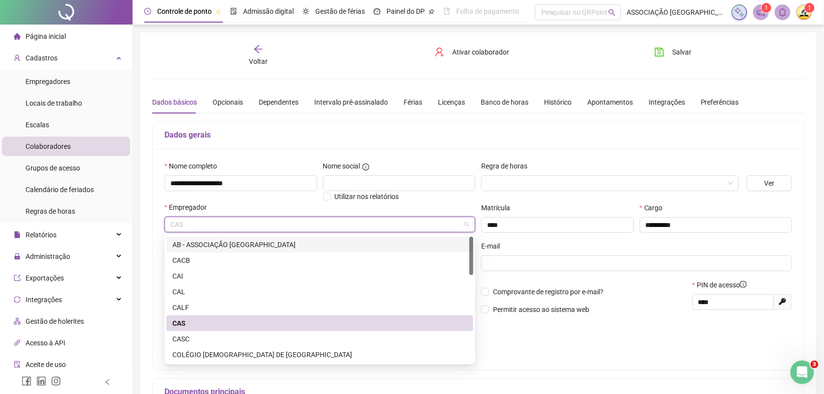
scroll to position [61, 0]
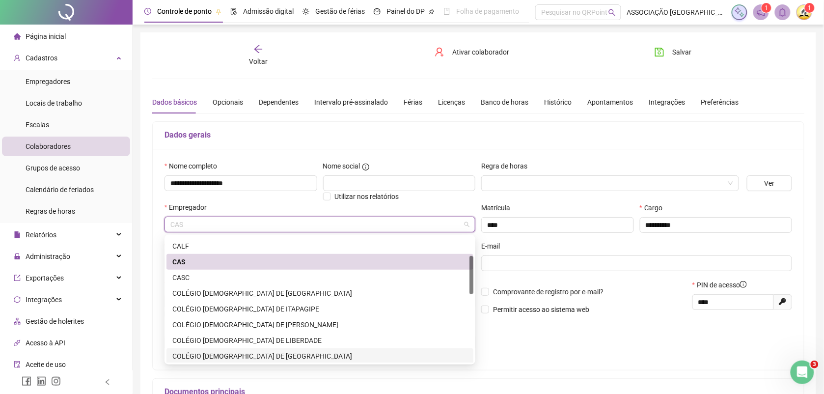
click at [259, 354] on div "COLÉGIO [DEMOGRAPHIC_DATA] DE [GEOGRAPHIC_DATA]" at bounding box center [319, 356] width 295 height 11
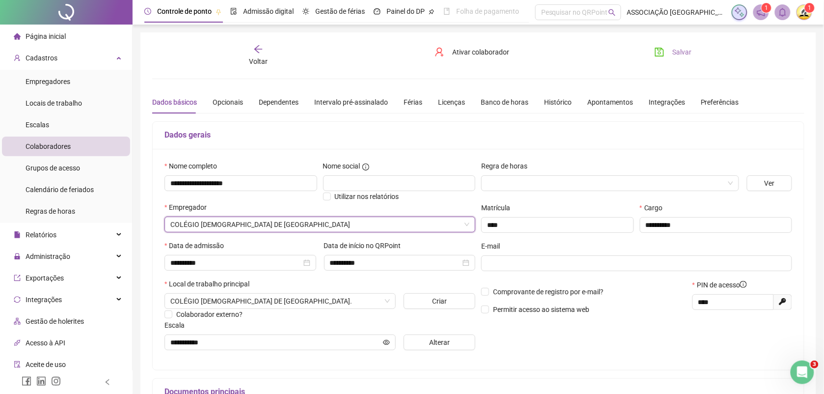
click at [666, 48] on button "Salvar" at bounding box center [673, 52] width 52 height 16
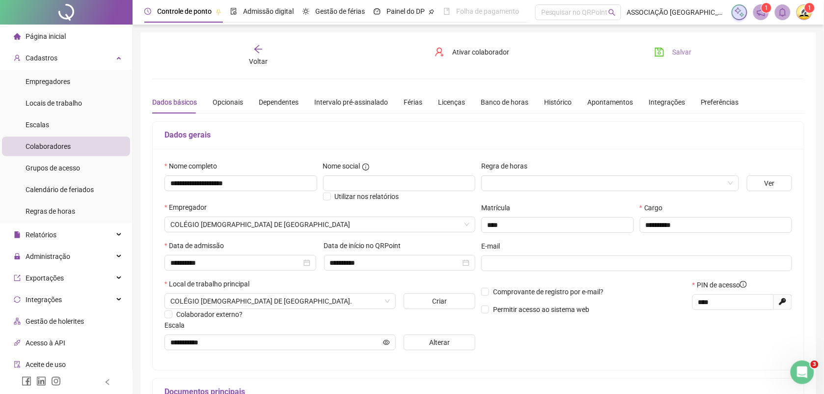
click at [682, 54] on span "Salvar" at bounding box center [681, 52] width 19 height 11
click at [251, 54] on div "Voltar" at bounding box center [258, 55] width 102 height 23
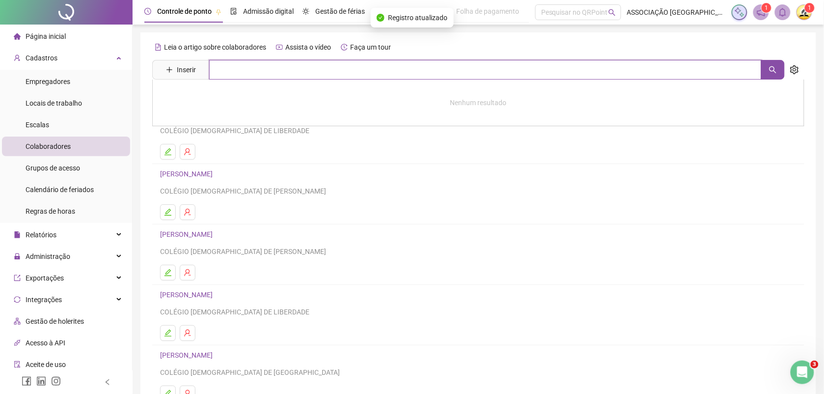
paste input "**********"
click at [775, 71] on icon "search" at bounding box center [773, 70] width 8 height 8
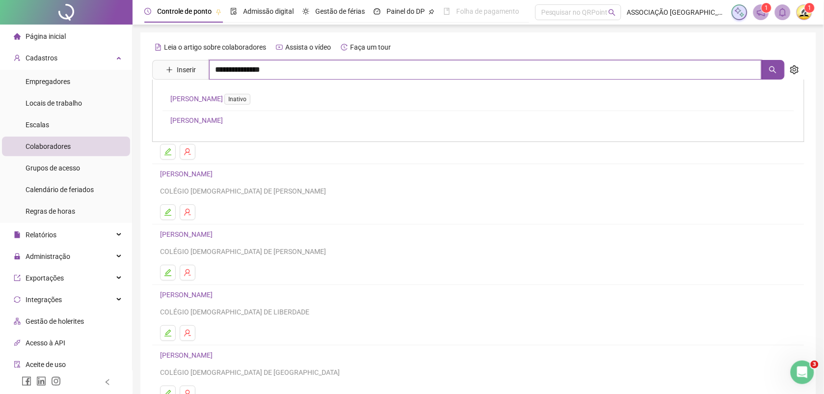
type input "**********"
click at [223, 119] on link "[PERSON_NAME]" at bounding box center [196, 120] width 53 height 8
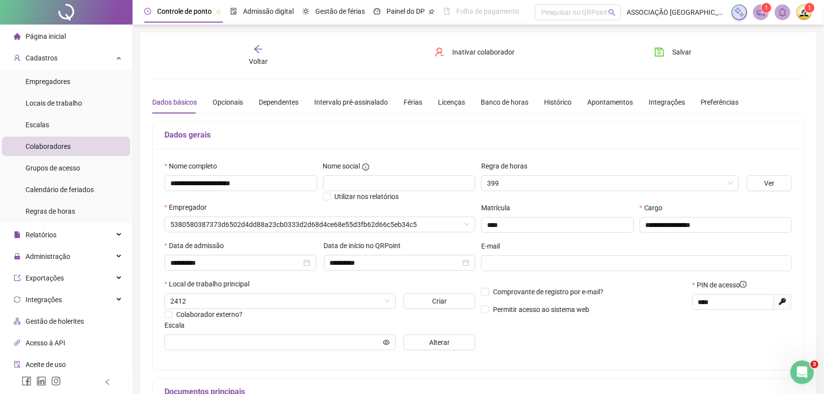
type input "**********"
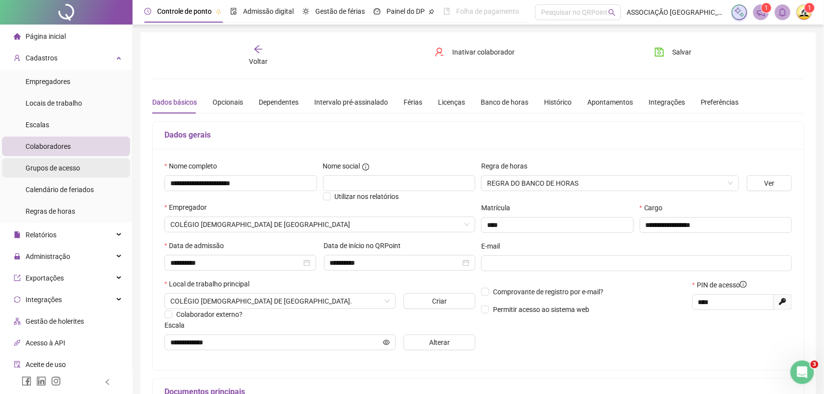
click at [52, 168] on span "Grupos de acesso" at bounding box center [53, 168] width 54 height 8
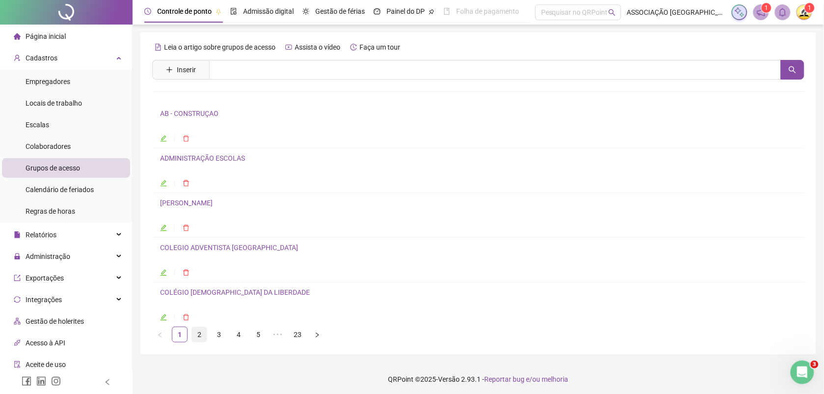
click at [201, 337] on link "2" at bounding box center [199, 334] width 15 height 15
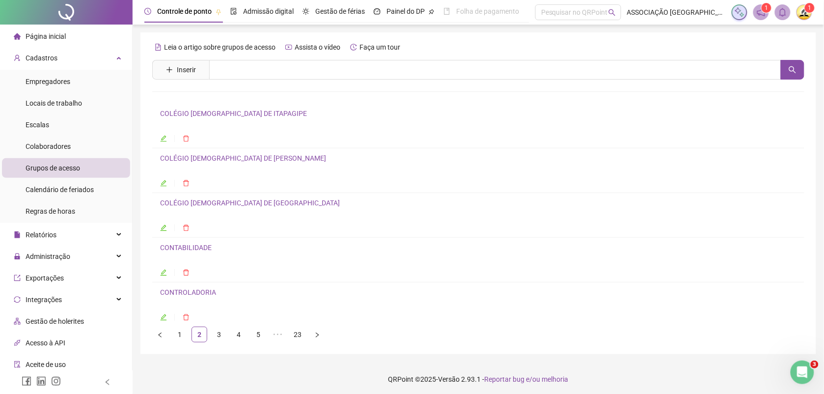
click at [227, 203] on link "COLÉGIO [DEMOGRAPHIC_DATA] DE [GEOGRAPHIC_DATA]" at bounding box center [250, 203] width 180 height 8
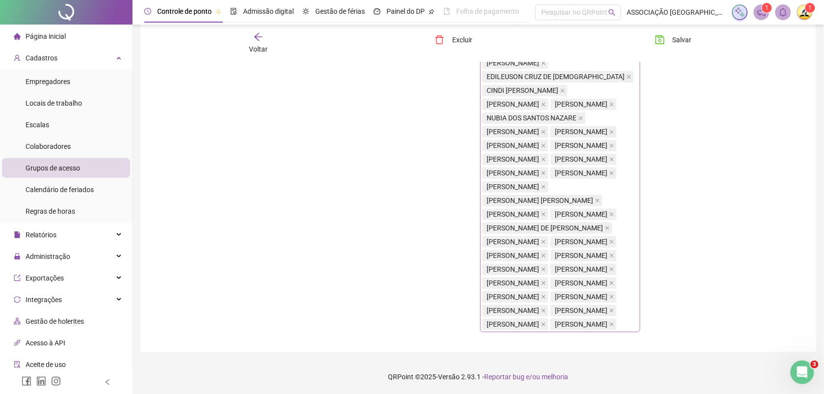
scroll to position [1037, 0]
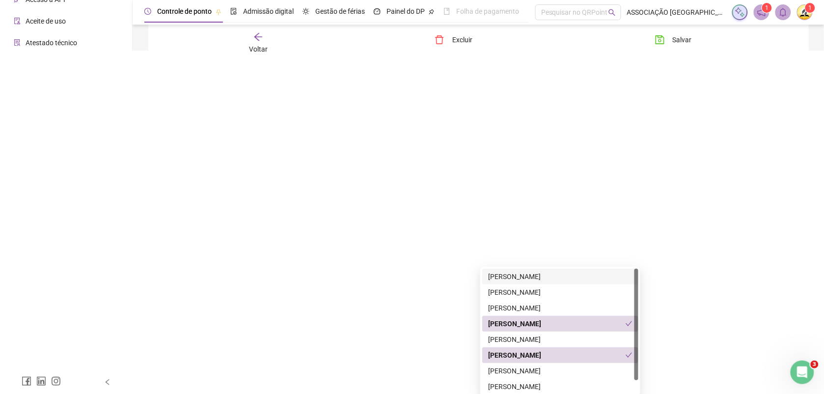
type input "*******"
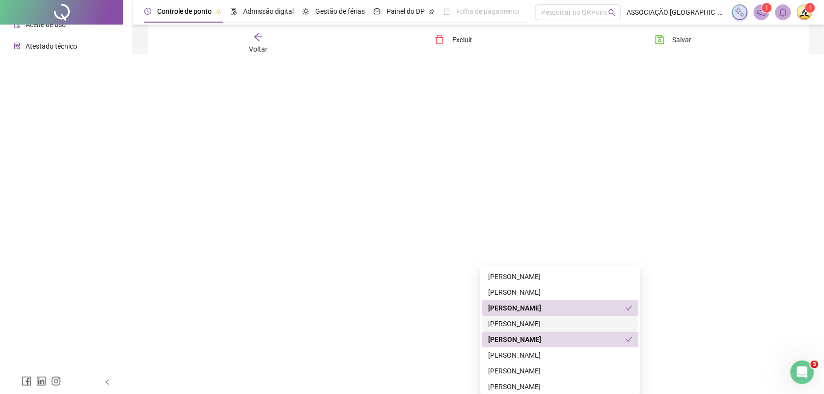
scroll to position [1042, 0]
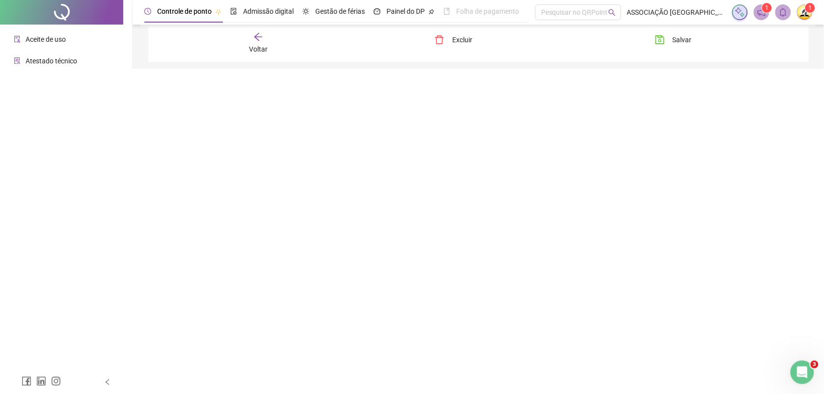
scroll to position [1037, 0]
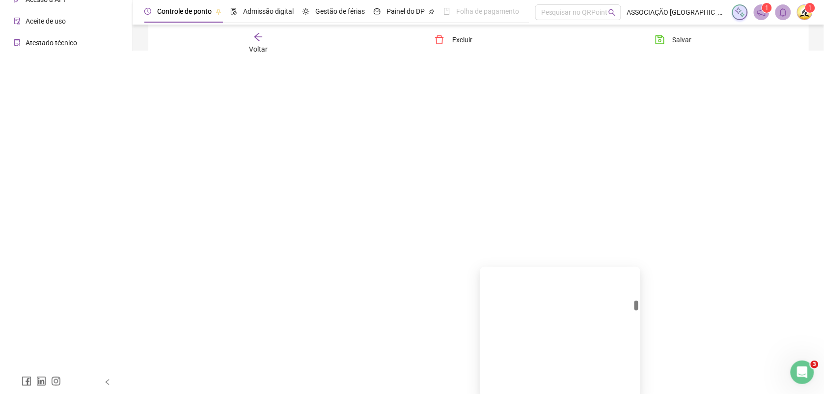
scroll to position [3383, 0]
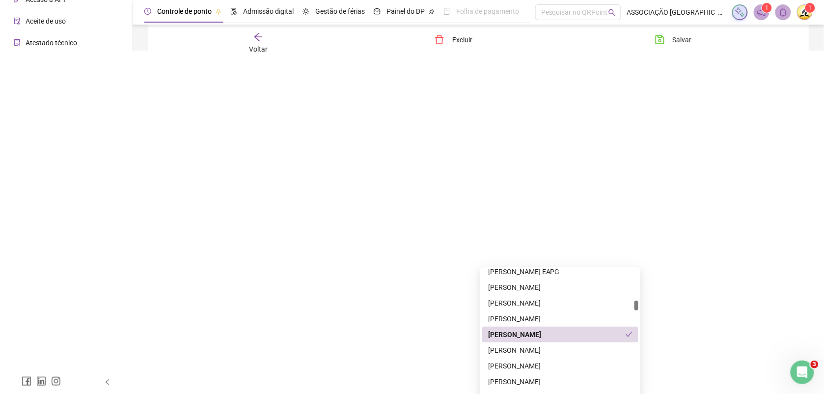
drag, startPoint x: 636, startPoint y: 273, endPoint x: 640, endPoint y: 305, distance: 32.1
click at [640, 305] on div "278999 10327 113498 [PERSON_NAME] EAPG [PERSON_NAME] DE [PERSON_NAME] [PERSON_N…" at bounding box center [560, 332] width 160 height 130
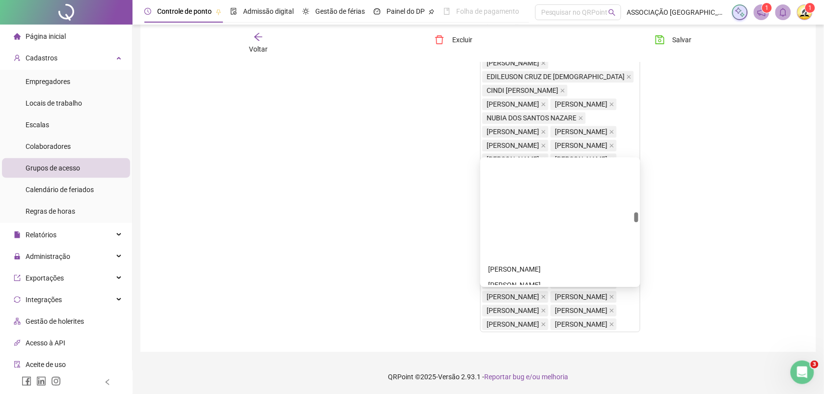
scroll to position [5610, 0]
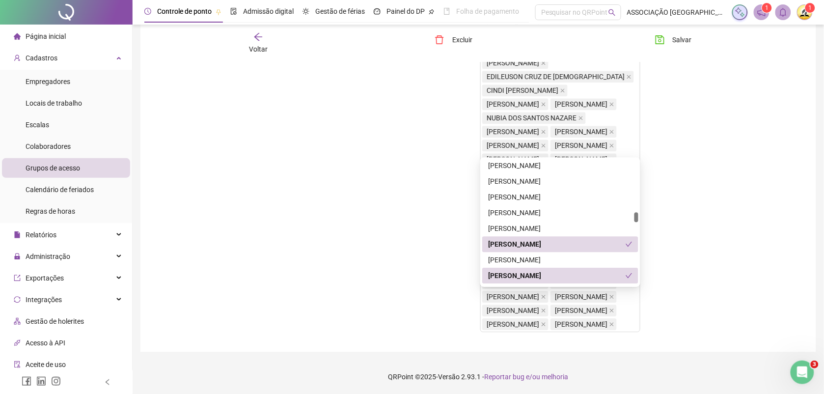
drag, startPoint x: 636, startPoint y: 34, endPoint x: 637, endPoint y: 55, distance: 20.6
click at [637, 212] on div at bounding box center [636, 217] width 4 height 10
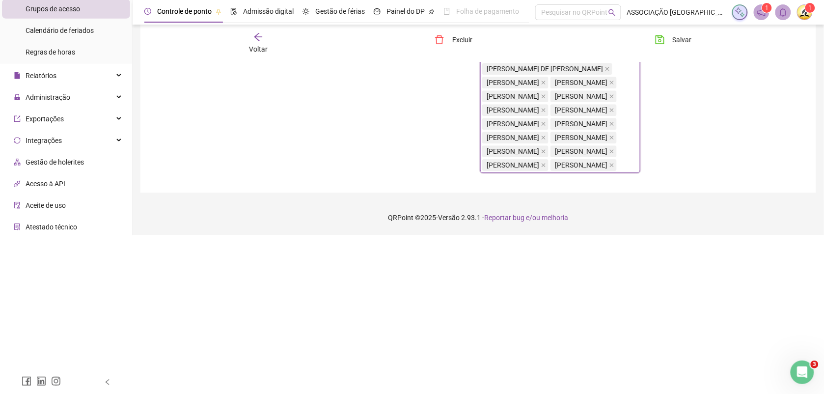
scroll to position [1037, 0]
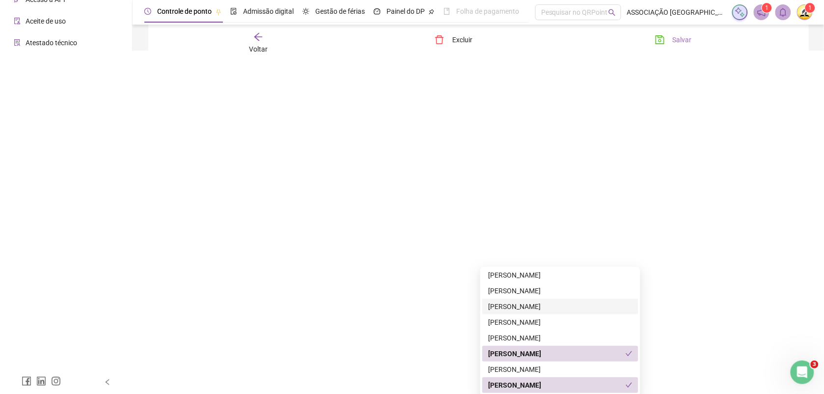
click at [678, 40] on span "Salvar" at bounding box center [682, 39] width 19 height 11
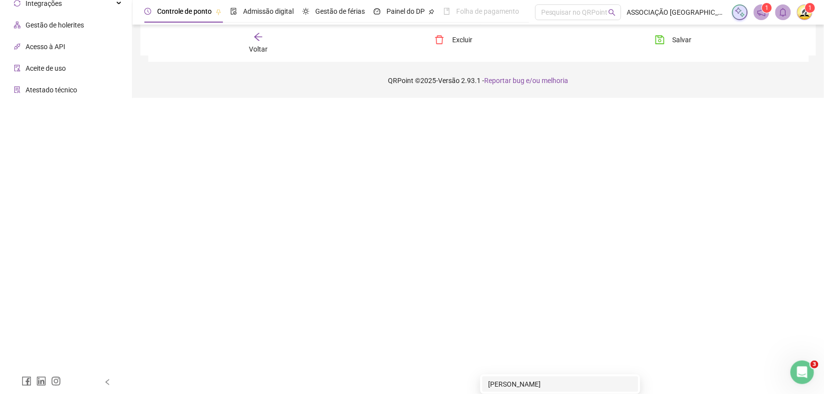
scroll to position [0, 0]
type input "**********"
click at [542, 379] on div "[PERSON_NAME]" at bounding box center [560, 384] width 144 height 11
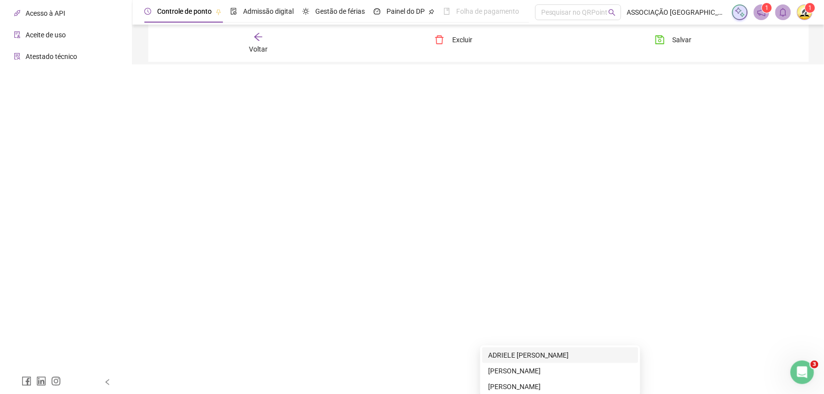
type input "******"
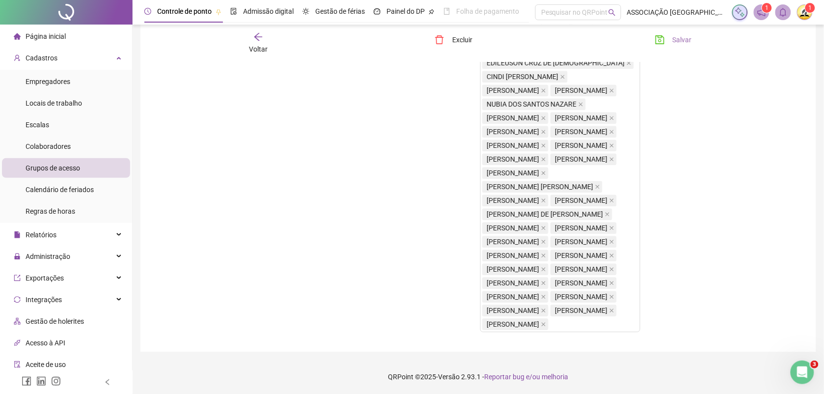
click at [678, 32] on button "Salvar" at bounding box center [674, 40] width 52 height 16
click at [47, 59] on span "Cadastros" at bounding box center [42, 58] width 32 height 8
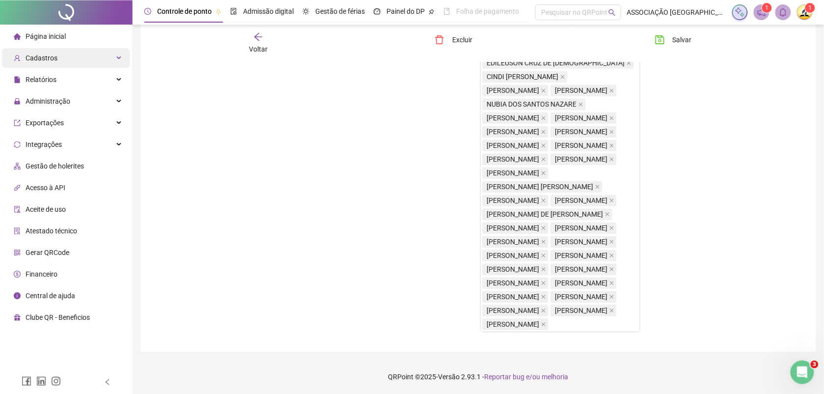
click at [47, 59] on span "Cadastros" at bounding box center [42, 58] width 32 height 8
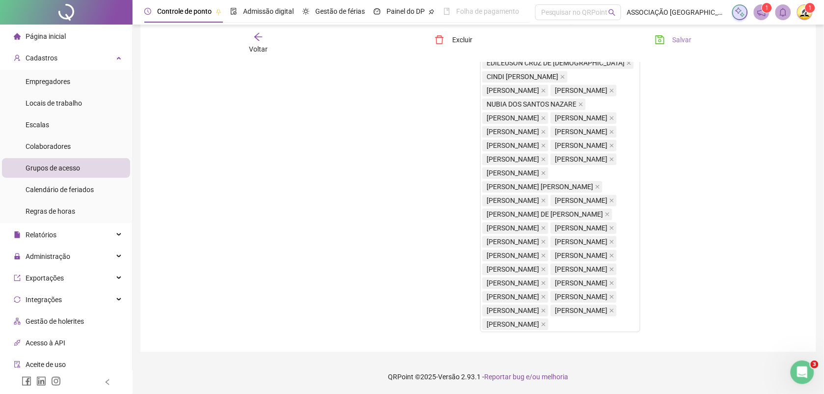
click at [678, 40] on span "Salvar" at bounding box center [682, 39] width 19 height 11
click at [59, 146] on span "Colaboradores" at bounding box center [48, 146] width 45 height 8
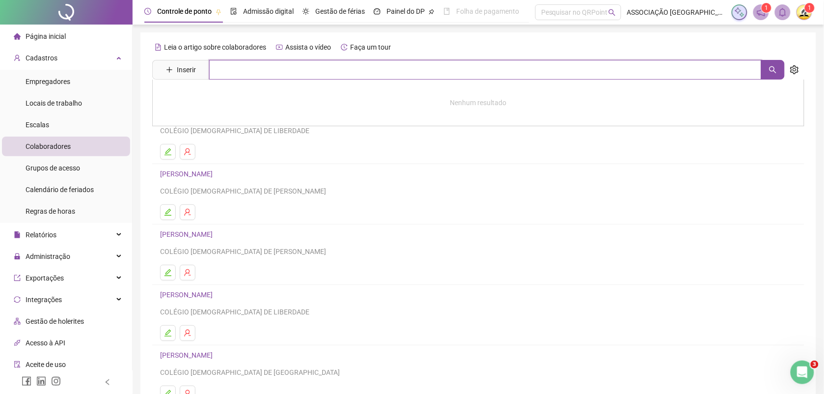
paste input "**********"
click at [774, 70] on icon "search" at bounding box center [772, 69] width 7 height 7
type input "**********"
click at [223, 96] on link "[PERSON_NAME]" at bounding box center [196, 99] width 53 height 8
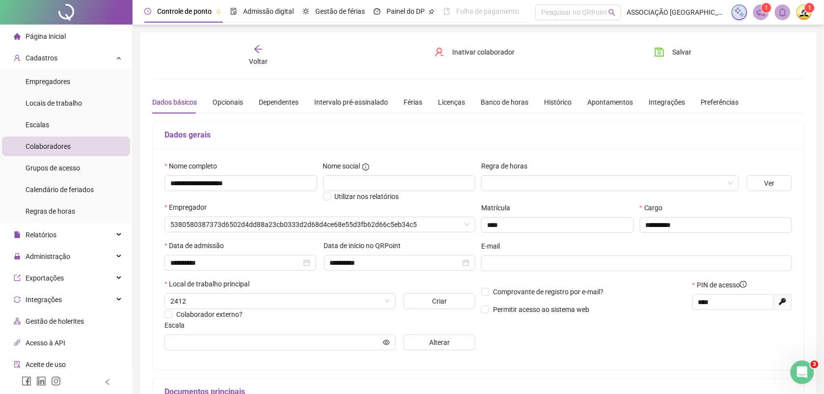
type input "**********"
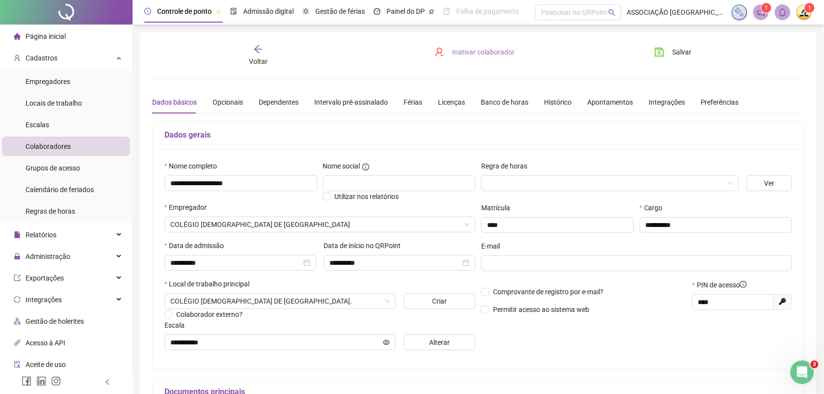
click at [482, 50] on span "Inativar colaborador" at bounding box center [483, 52] width 62 height 11
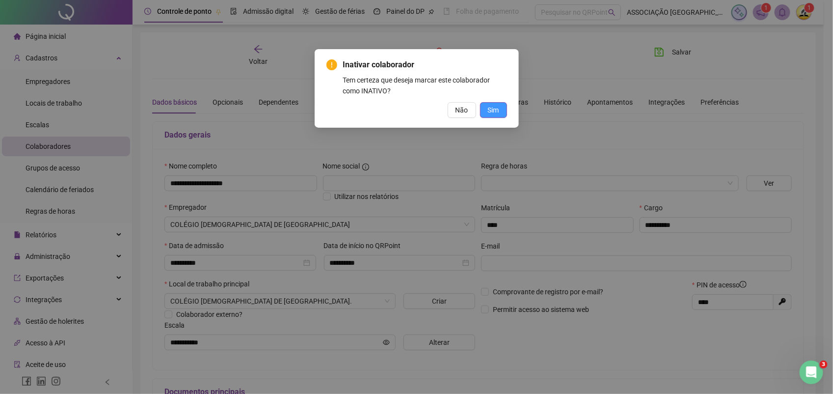
click at [491, 109] on span "Sim" at bounding box center [493, 110] width 11 height 11
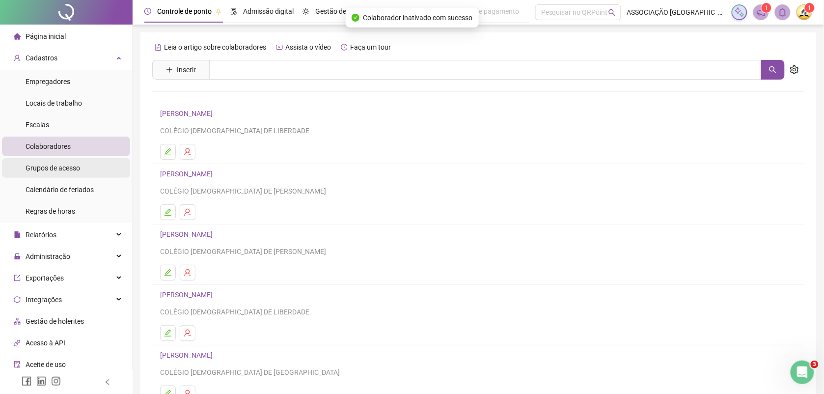
click at [70, 161] on div "Grupos de acesso" at bounding box center [53, 168] width 54 height 20
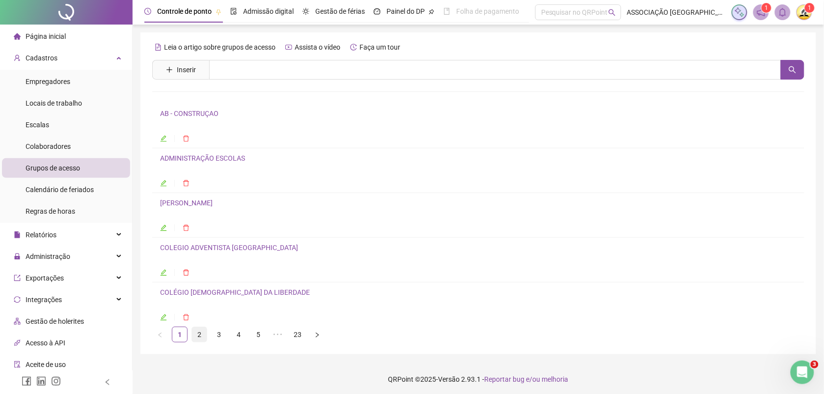
click at [199, 335] on link "2" at bounding box center [199, 334] width 15 height 15
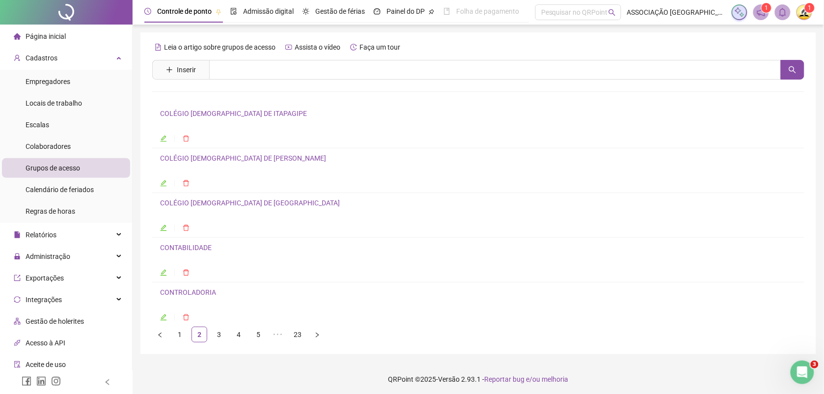
click at [245, 204] on link "COLÉGIO [DEMOGRAPHIC_DATA] DE [GEOGRAPHIC_DATA]" at bounding box center [250, 203] width 180 height 8
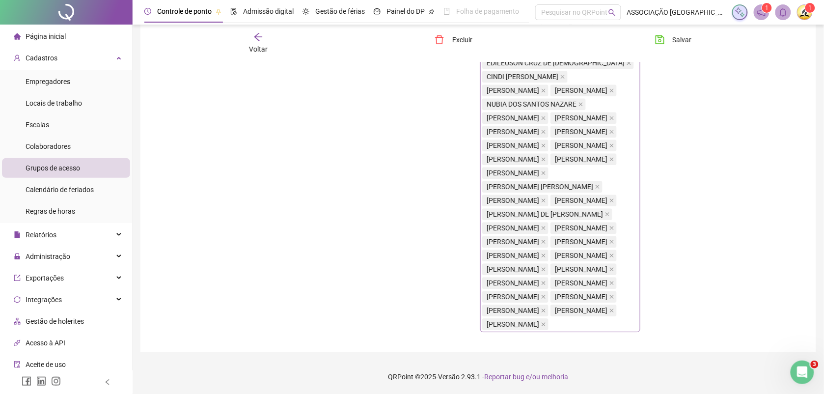
scroll to position [1051, 0]
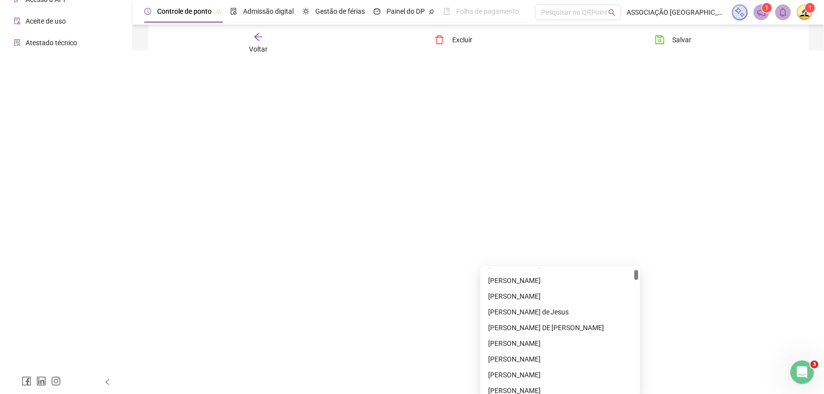
scroll to position [307, 0]
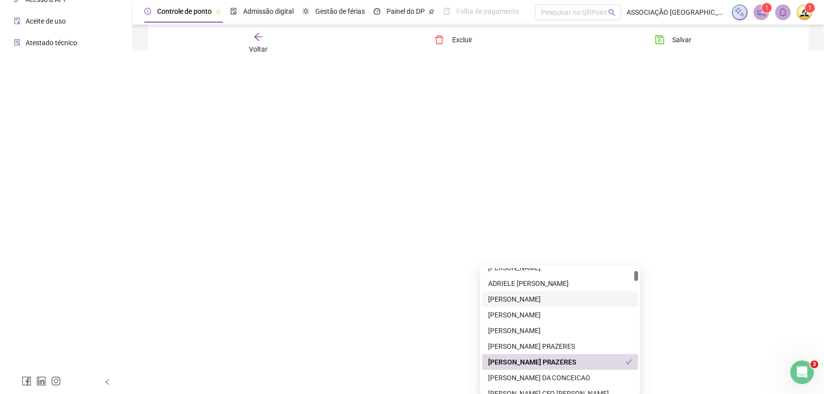
click at [553, 299] on div "[PERSON_NAME]" at bounding box center [560, 299] width 144 height 11
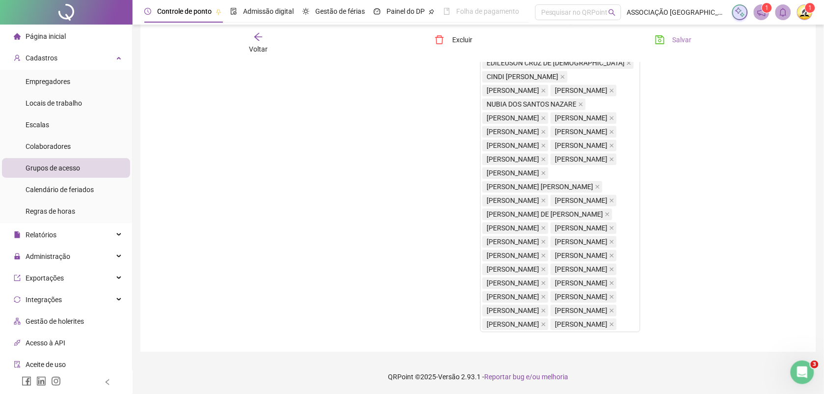
click at [678, 37] on span "Salvar" at bounding box center [682, 39] width 19 height 11
click at [681, 39] on span "Salvar" at bounding box center [682, 39] width 19 height 11
click at [41, 38] on span "Página inicial" at bounding box center [46, 36] width 40 height 8
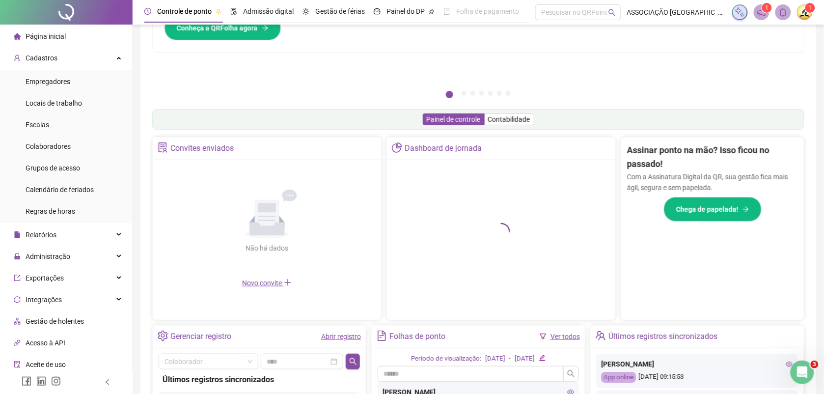
scroll to position [246, 0]
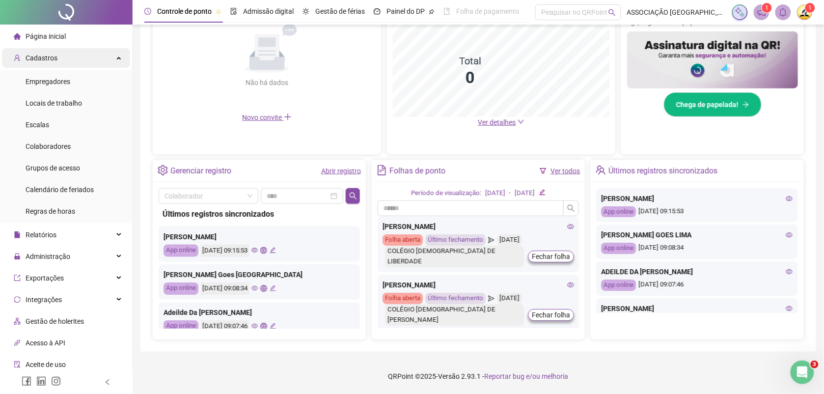
click at [57, 59] on div "Cadastros" at bounding box center [66, 58] width 128 height 20
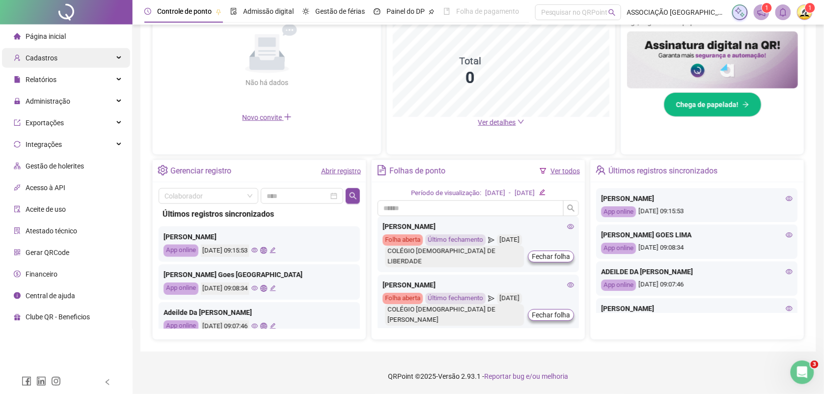
click at [57, 59] on div "Cadastros" at bounding box center [66, 58] width 128 height 20
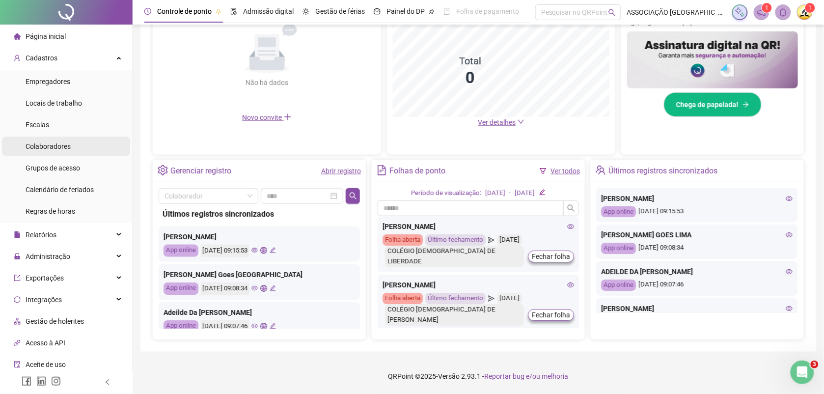
drag, startPoint x: 55, startPoint y: 145, endPoint x: 60, endPoint y: 139, distance: 8.4
click at [55, 145] on span "Colaboradores" at bounding box center [48, 146] width 45 height 8
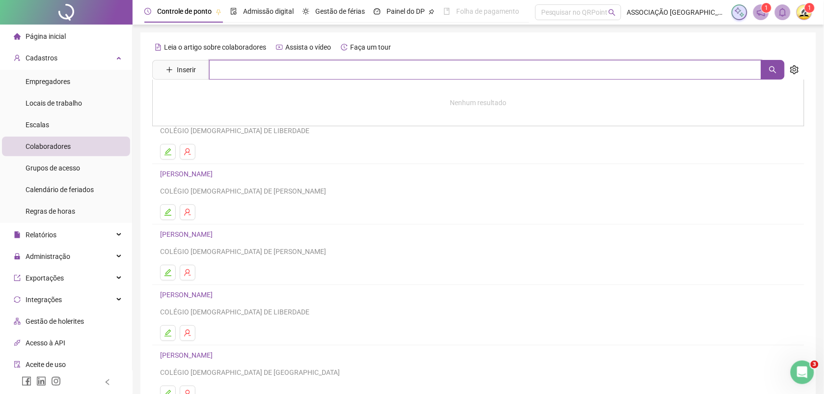
click at [251, 75] on input "text" at bounding box center [485, 70] width 552 height 20
type input "*******"
click at [38, 38] on span "Página inicial" at bounding box center [46, 36] width 40 height 8
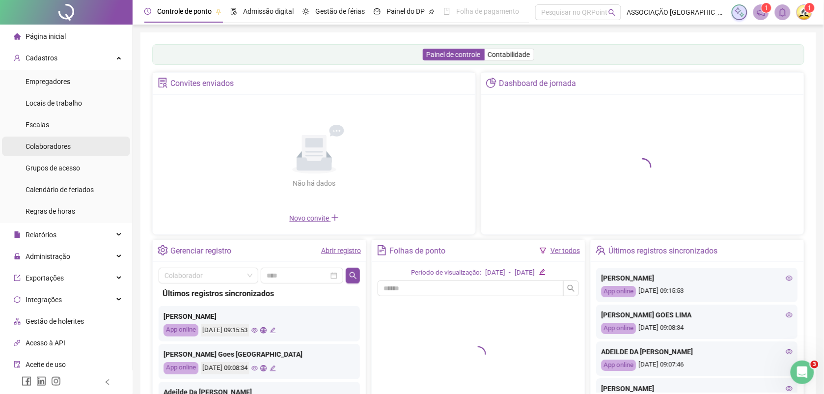
click at [52, 144] on span "Colaboradores" at bounding box center [48, 146] width 45 height 8
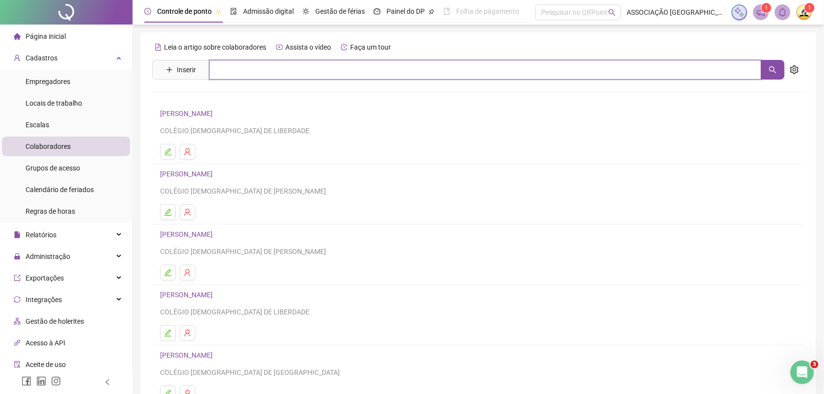
click at [239, 72] on input "text" at bounding box center [485, 70] width 552 height 20
type input "*******"
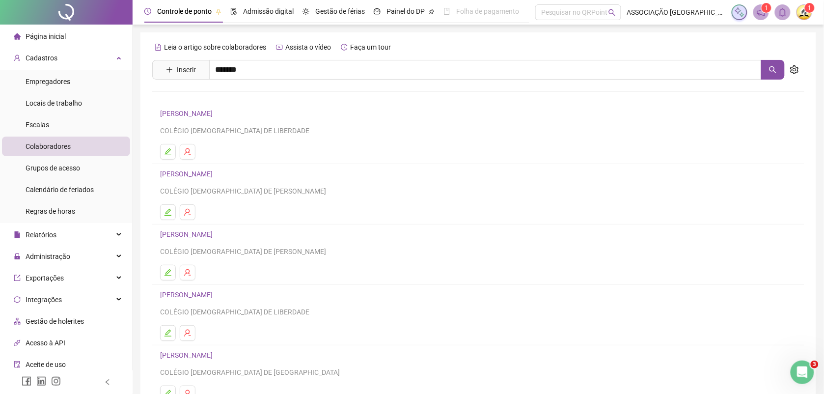
click at [238, 104] on div "[PERSON_NAME]" at bounding box center [478, 100] width 652 height 41
click at [248, 69] on input "*******" at bounding box center [485, 70] width 552 height 20
click at [223, 99] on link "[PERSON_NAME]" at bounding box center [196, 99] width 53 height 8
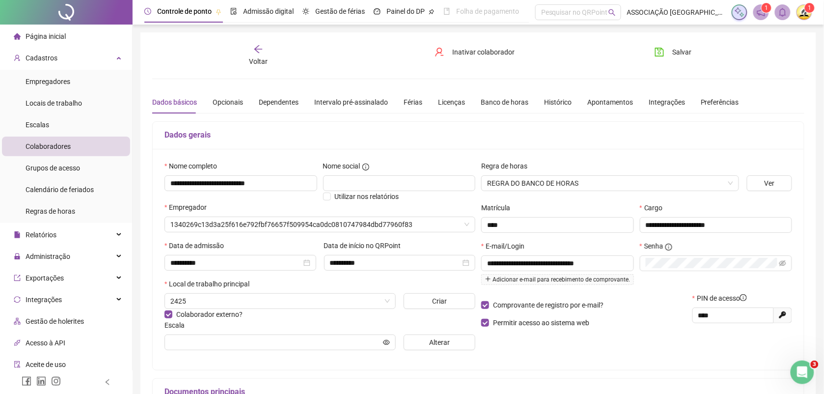
type input "**********"
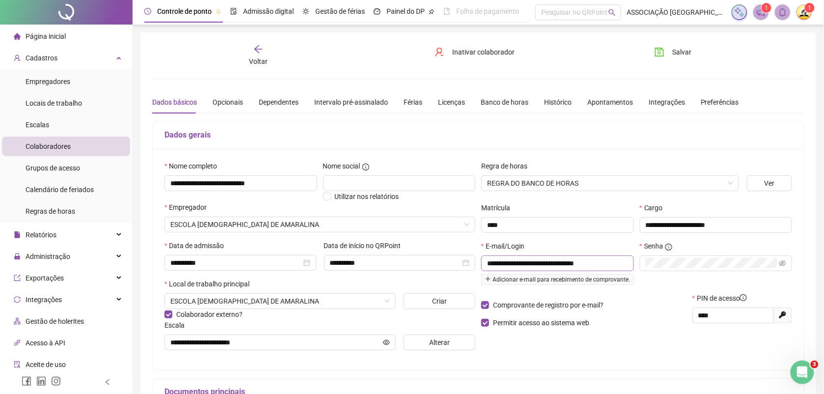
drag, startPoint x: 486, startPoint y: 266, endPoint x: 514, endPoint y: 265, distance: 28.0
click at [514, 265] on span "**********" at bounding box center [557, 263] width 153 height 16
drag, startPoint x: 487, startPoint y: 266, endPoint x: 502, endPoint y: 264, distance: 15.8
click at [502, 264] on span "**********" at bounding box center [557, 263] width 153 height 16
drag, startPoint x: 488, startPoint y: 264, endPoint x: 580, endPoint y: 266, distance: 92.8
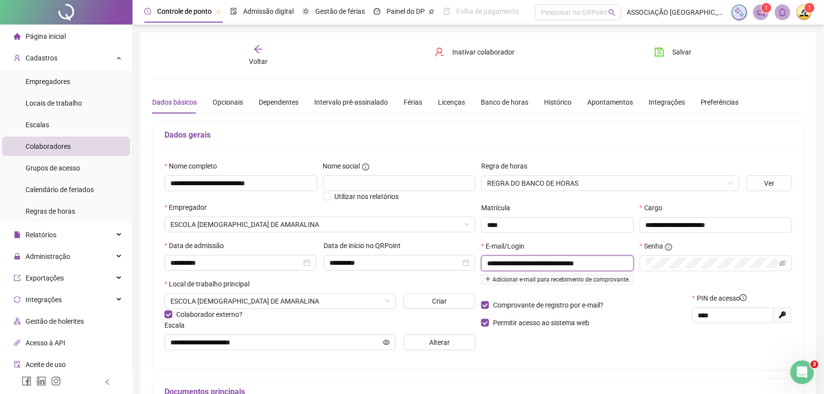
click at [593, 264] on input "**********" at bounding box center [556, 263] width 139 height 11
